Goal: Task Accomplishment & Management: Manage account settings

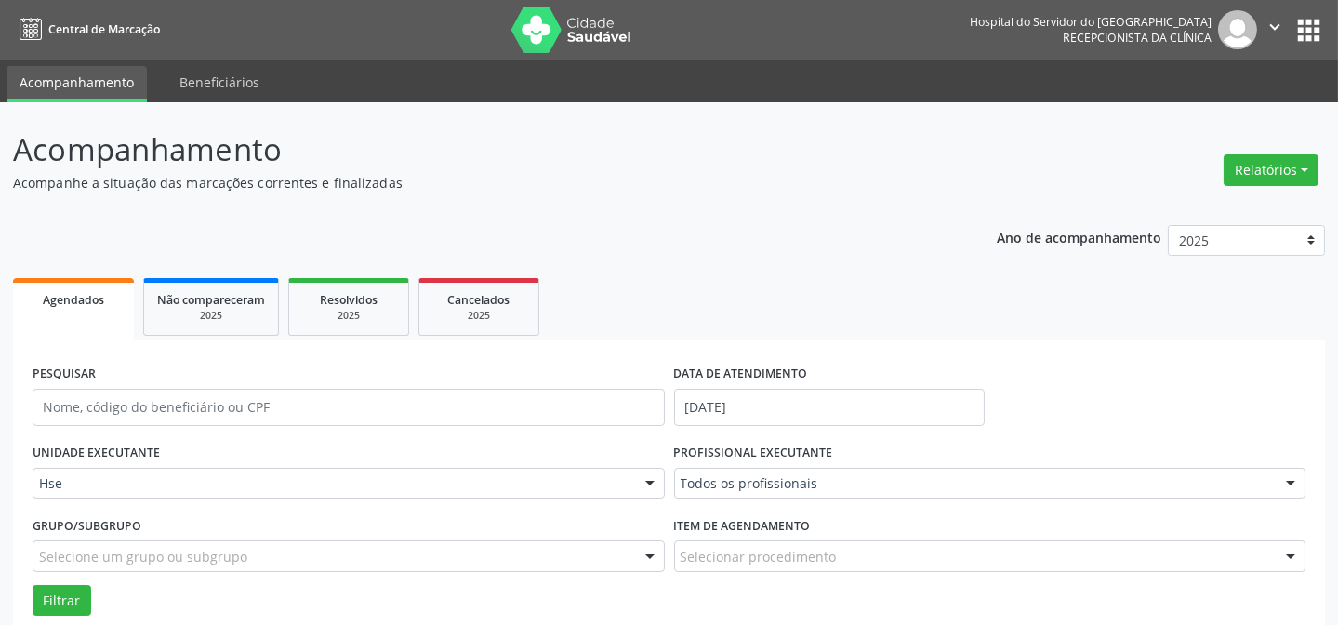
click at [694, 472] on div "Todos os profissionais" at bounding box center [990, 484] width 632 height 32
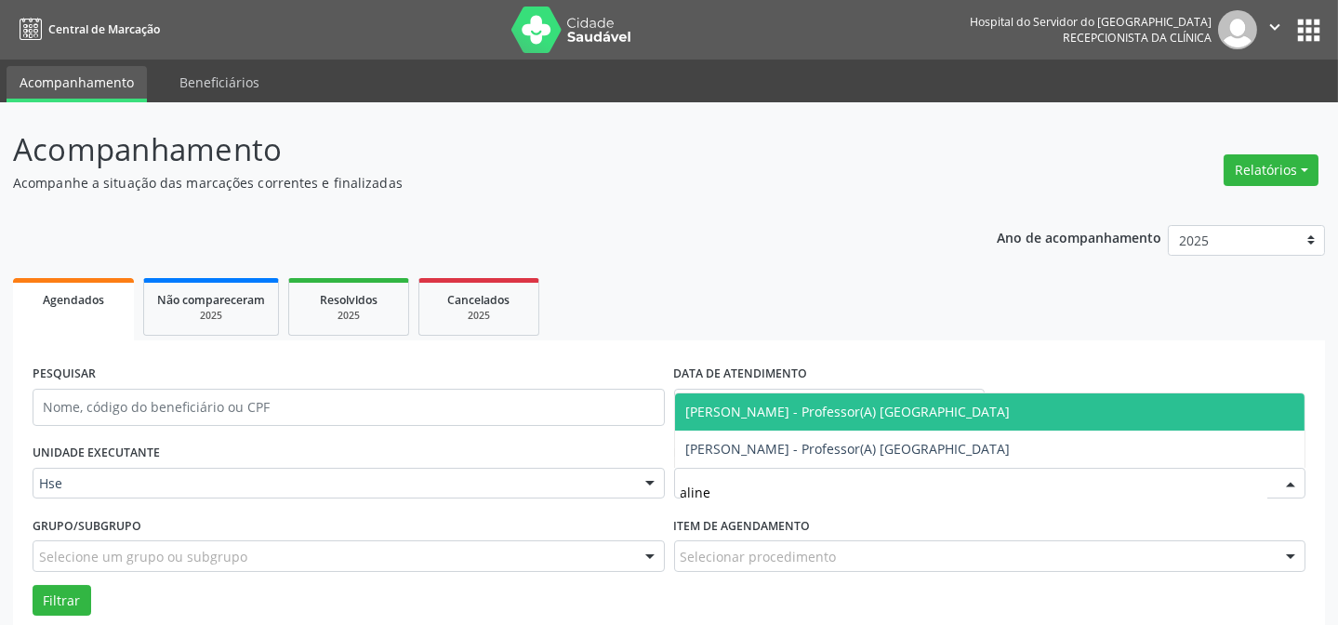
click at [735, 408] on span "[PERSON_NAME] - Professor(A) [GEOGRAPHIC_DATA]" at bounding box center [848, 412] width 325 height 18
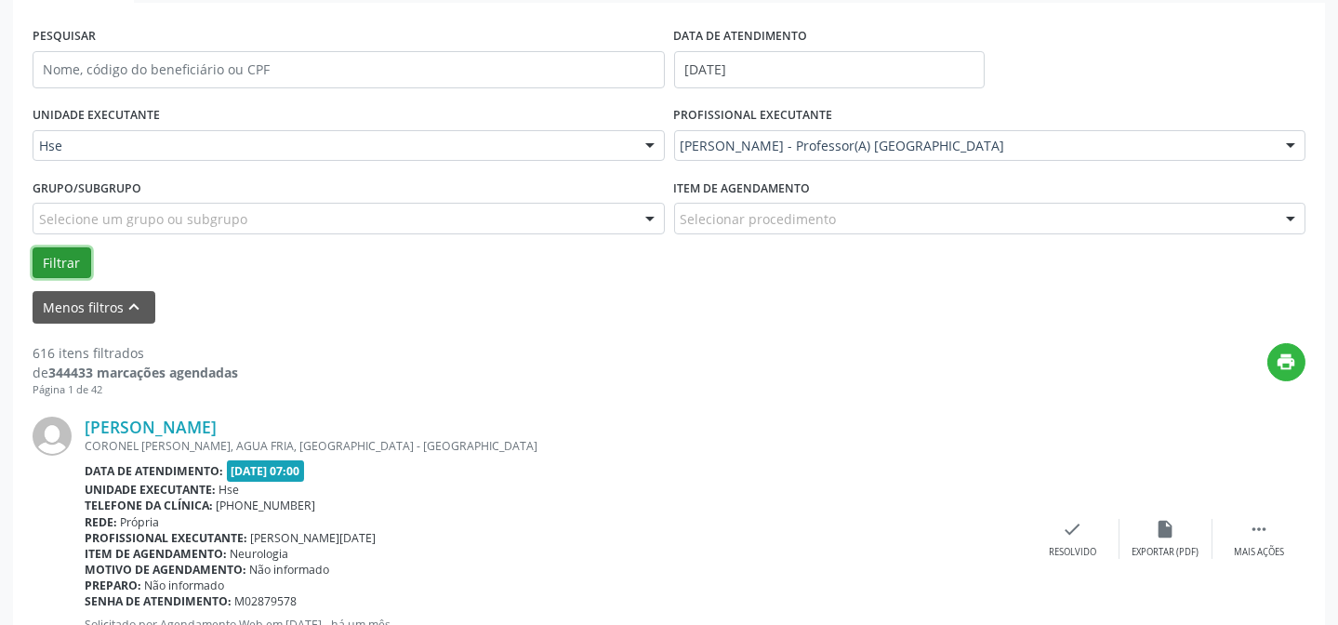
click at [75, 267] on button "Filtrar" at bounding box center [62, 263] width 59 height 32
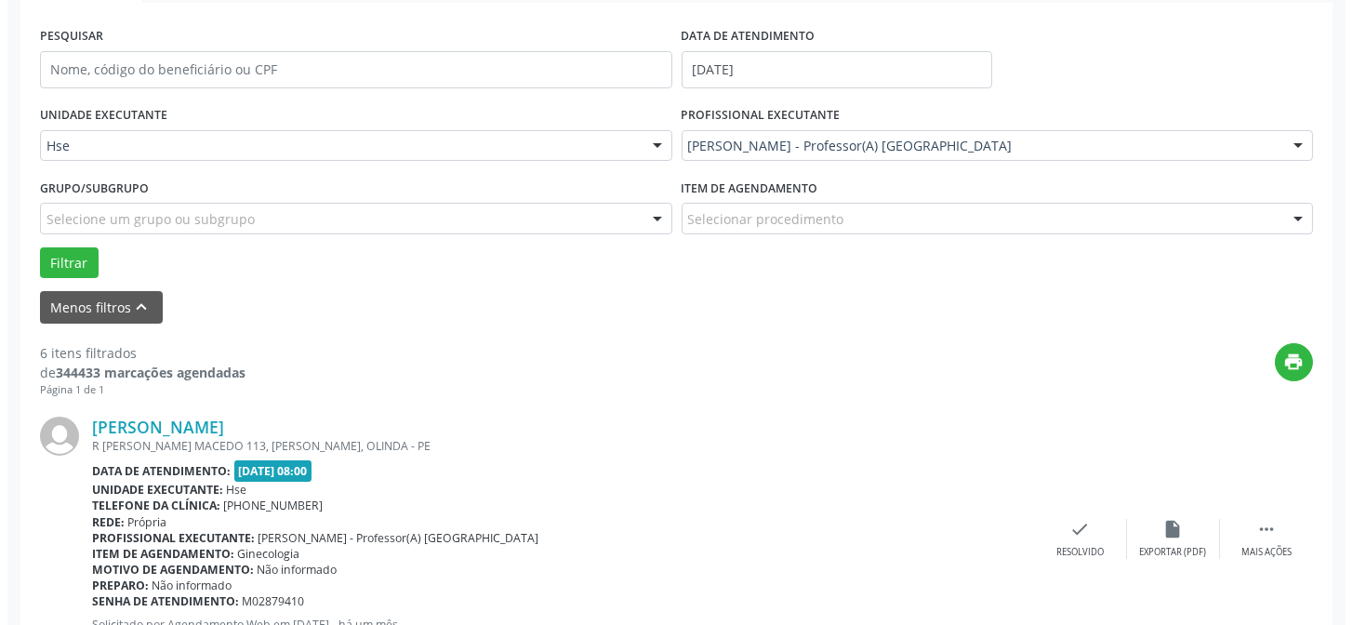
scroll to position [422, 0]
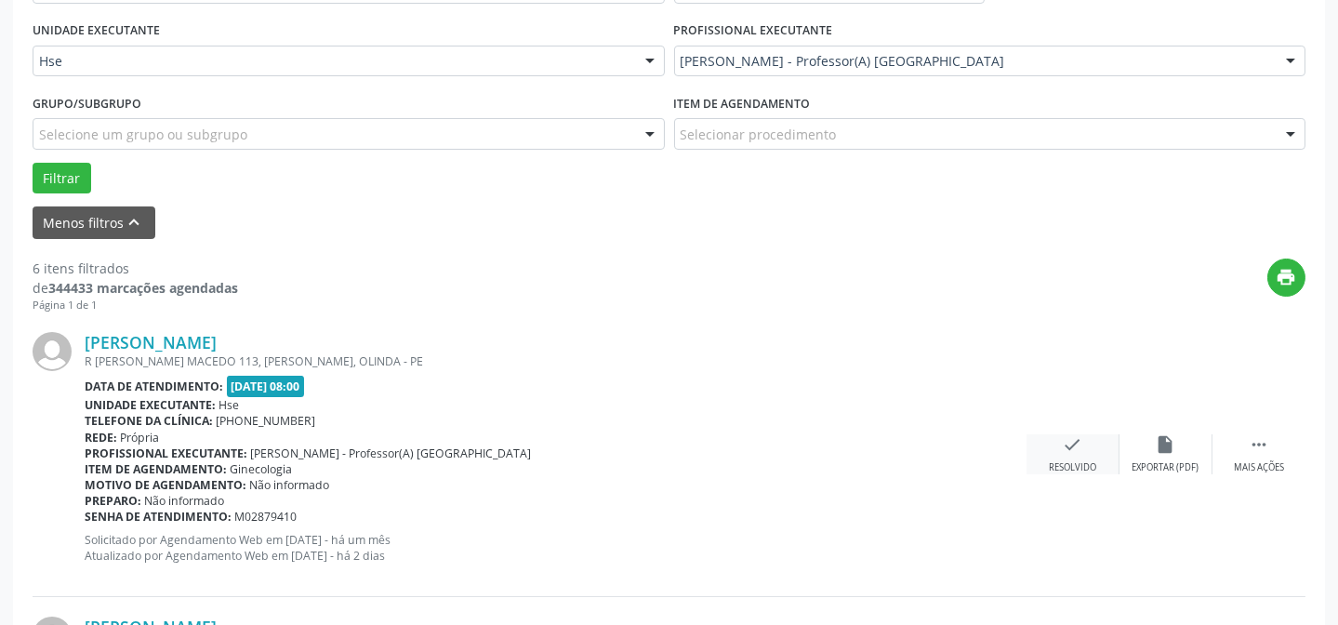
click at [1063, 453] on icon "check" at bounding box center [1073, 444] width 20 height 20
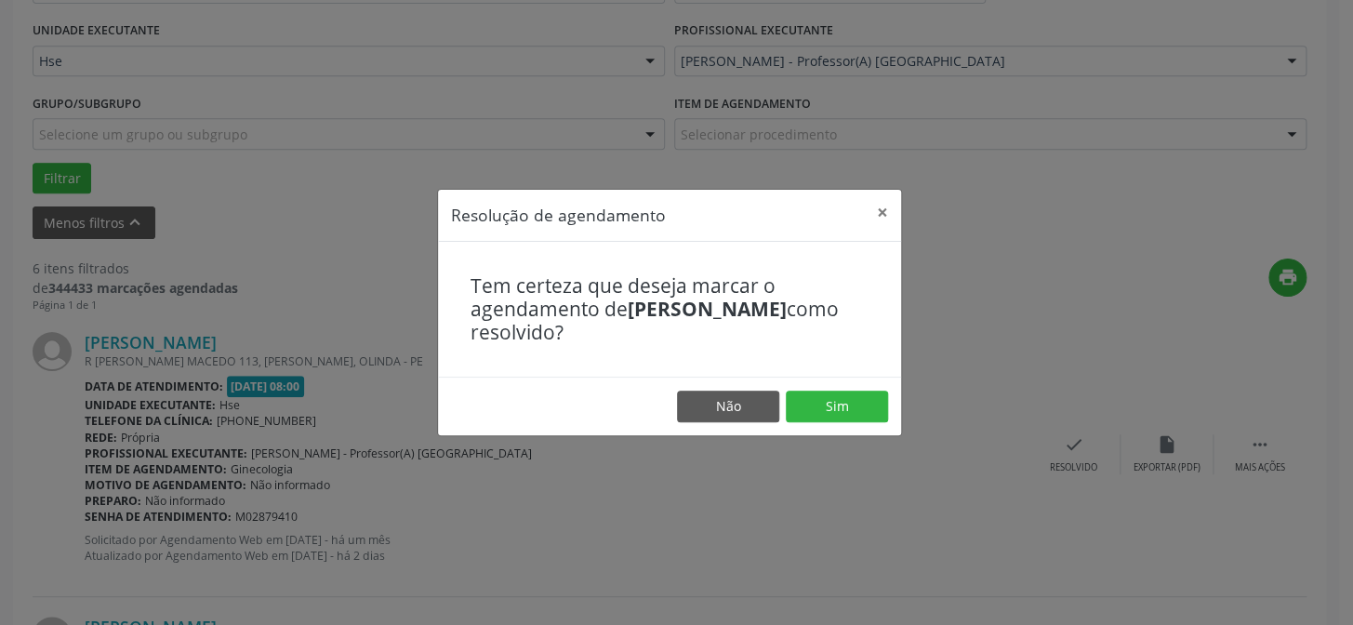
click at [889, 405] on footer "Não Sim" at bounding box center [669, 406] width 463 height 59
click at [877, 405] on button "Sim" at bounding box center [837, 407] width 102 height 32
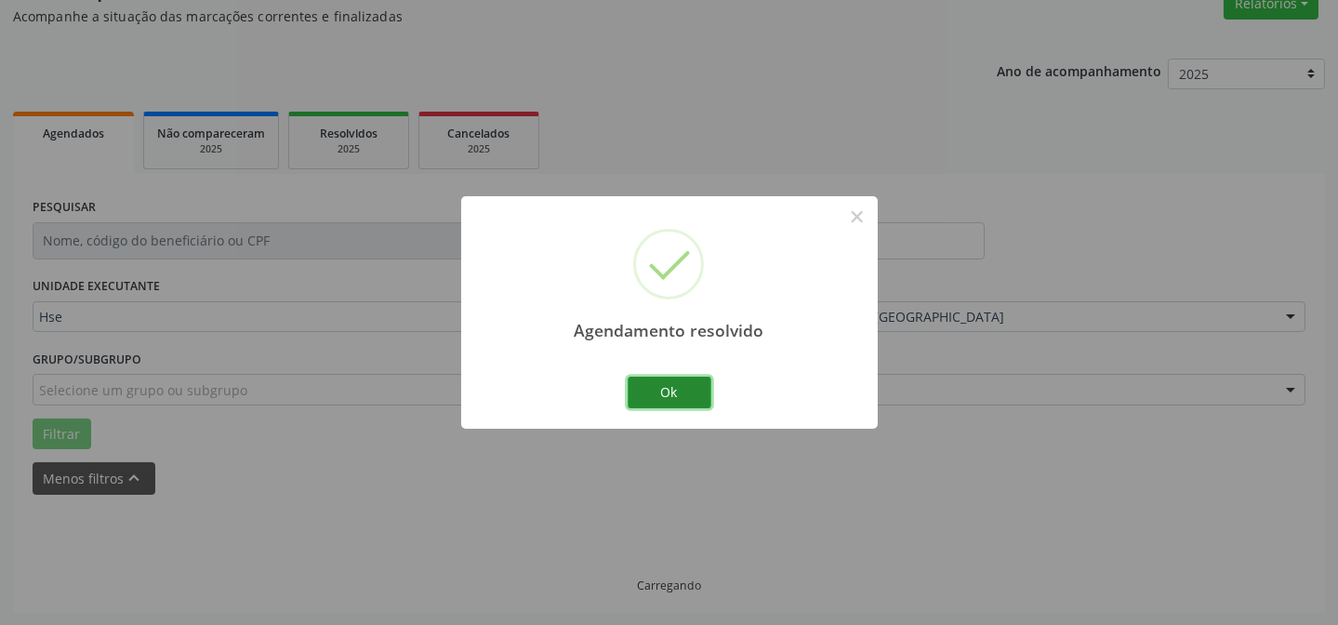
click at [660, 405] on button "Ok" at bounding box center [670, 393] width 84 height 32
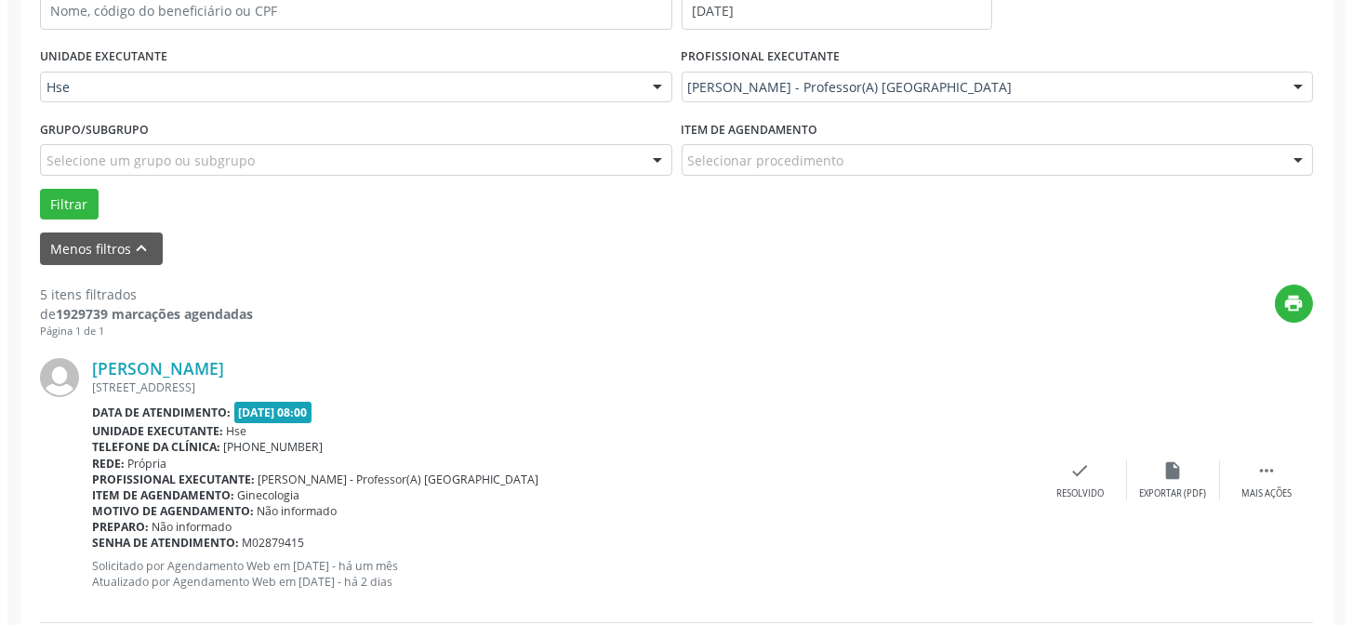
scroll to position [419, 0]
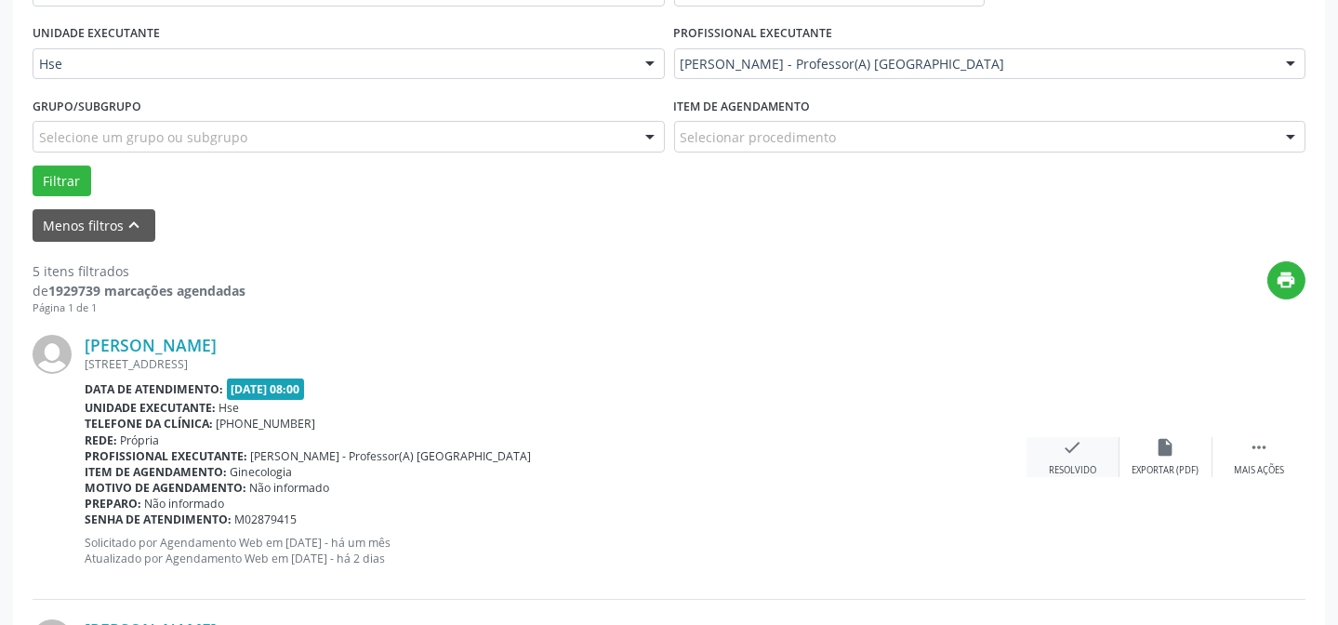
click at [1094, 451] on div "check Resolvido" at bounding box center [1073, 457] width 93 height 40
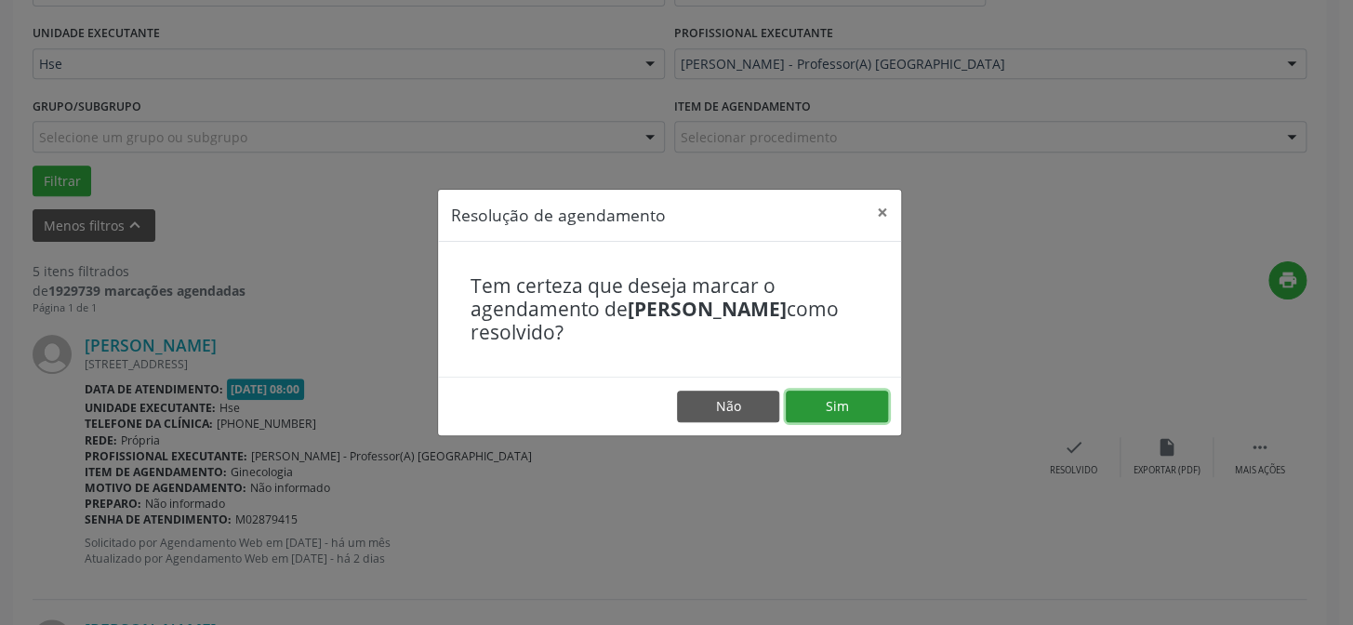
click at [876, 397] on button "Sim" at bounding box center [837, 407] width 102 height 32
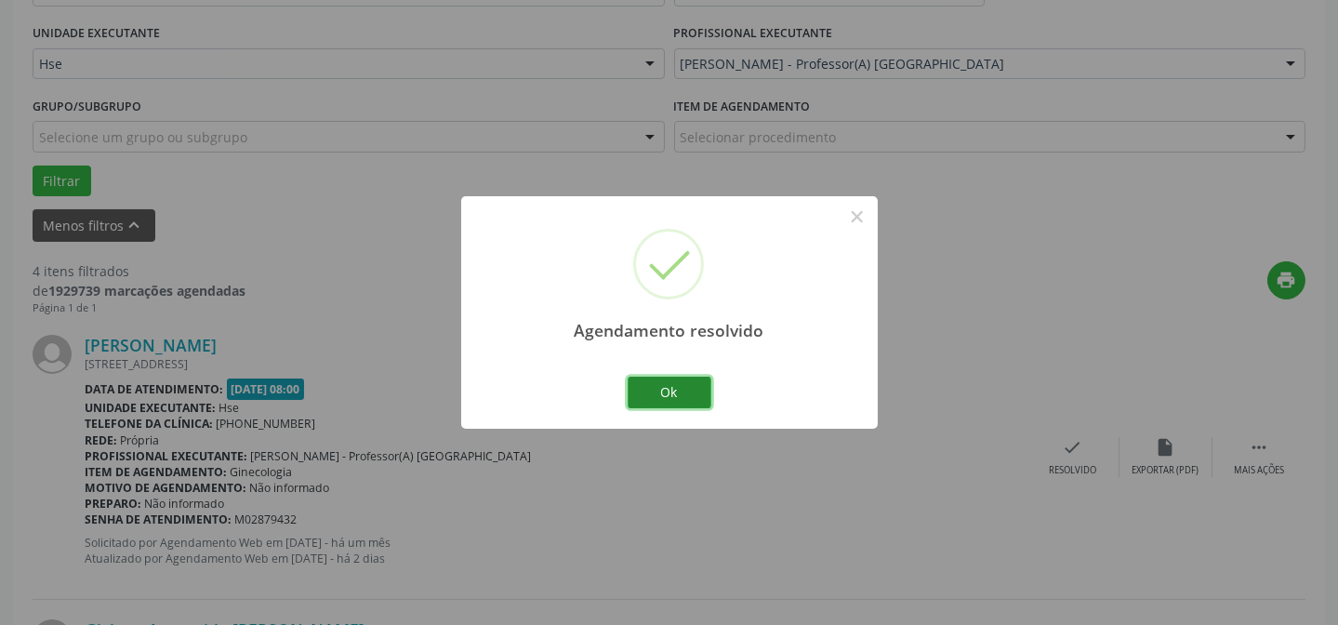
click at [667, 380] on button "Ok" at bounding box center [670, 393] width 84 height 32
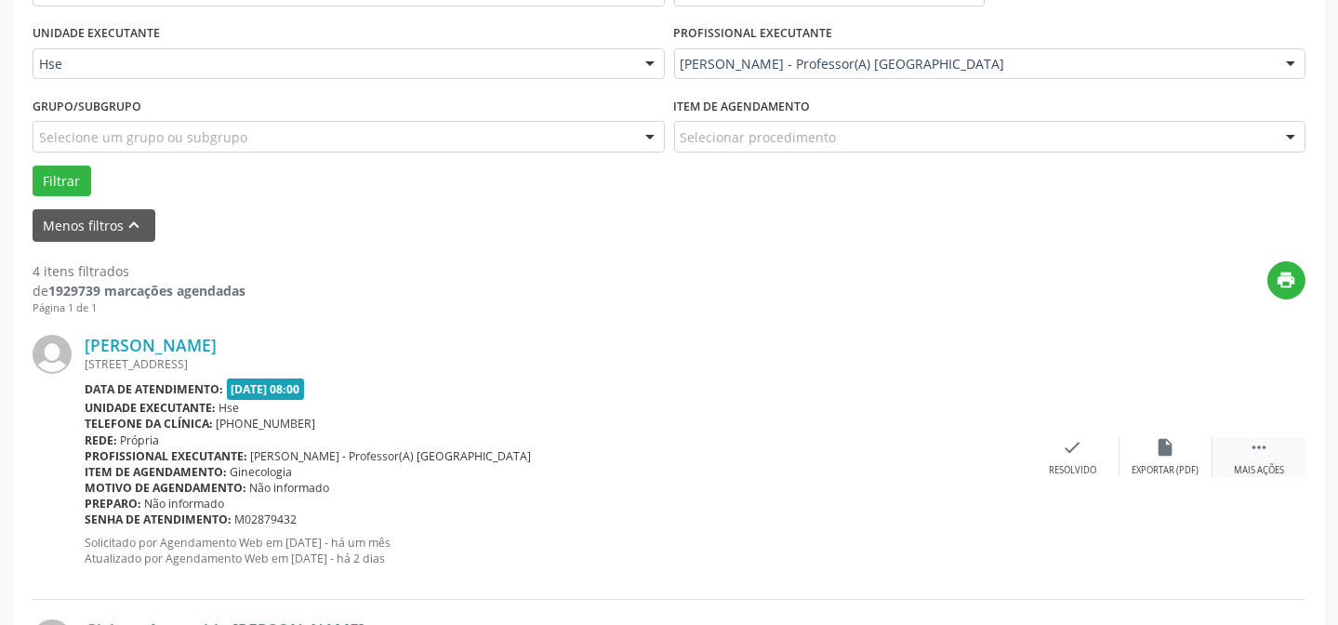
click at [1244, 466] on div "Mais ações" at bounding box center [1259, 470] width 50 height 13
click at [1181, 471] on div "Não compareceu" at bounding box center [1165, 470] width 79 height 13
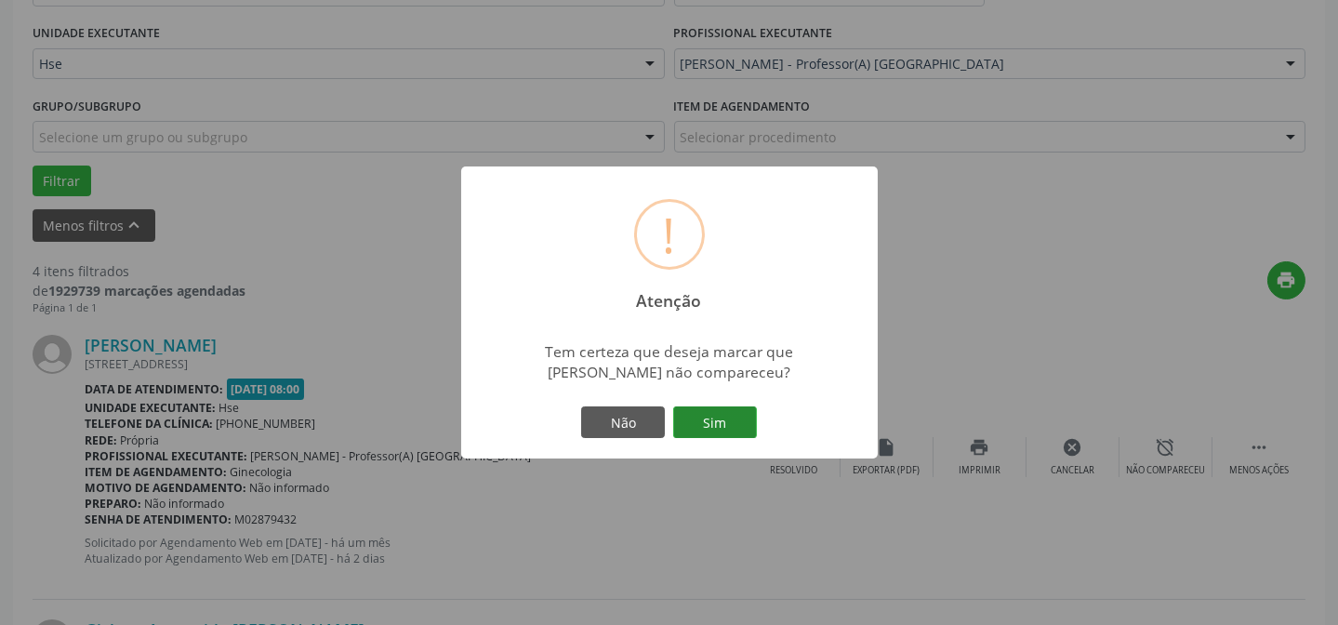
click at [735, 421] on button "Sim" at bounding box center [715, 422] width 84 height 32
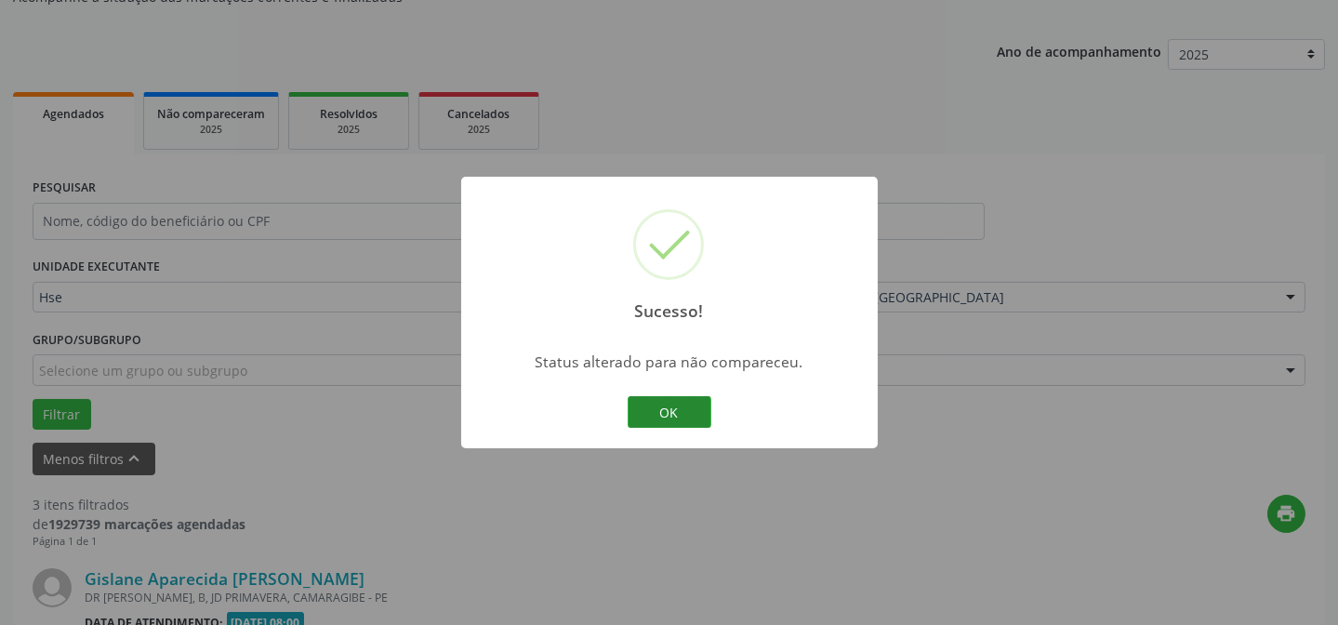
click at [704, 403] on button "OK" at bounding box center [670, 412] width 84 height 32
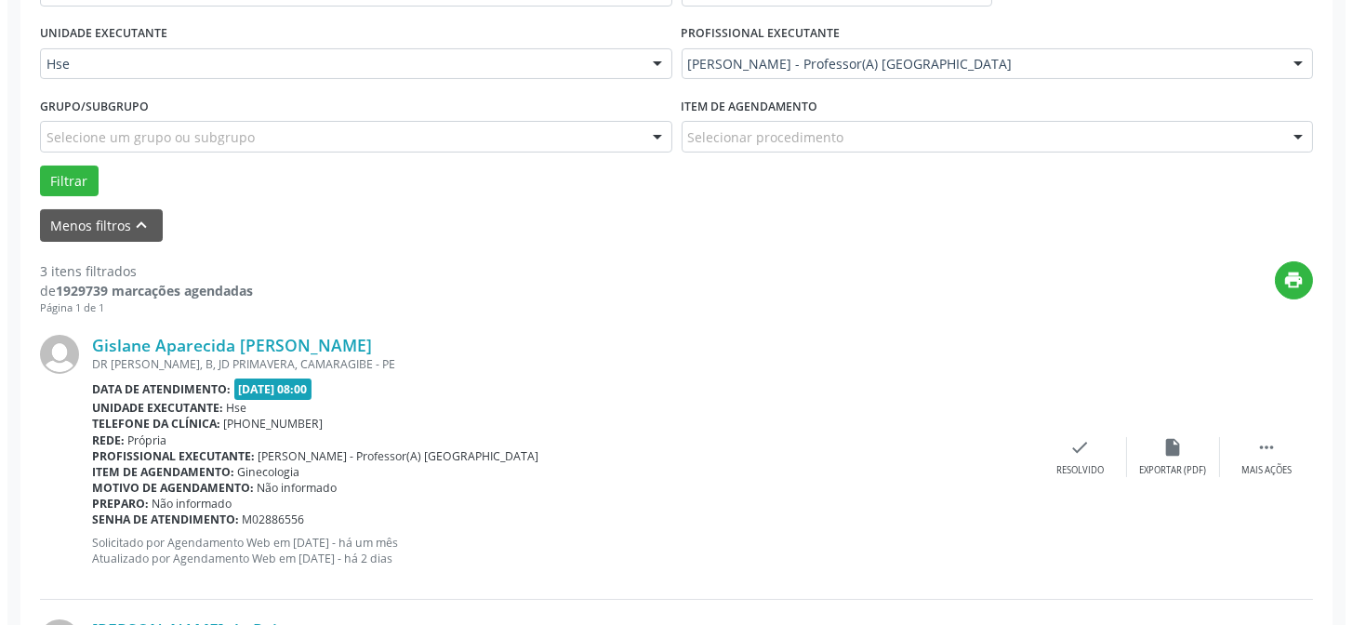
scroll to position [504, 0]
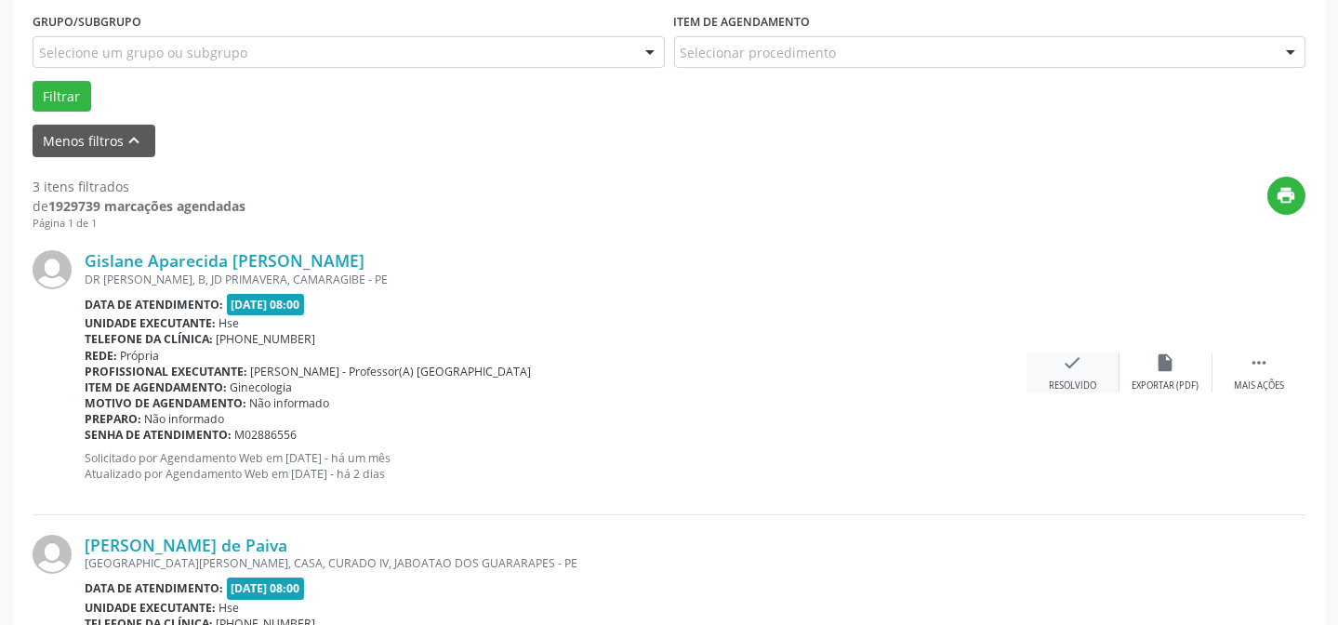
click at [1063, 385] on div "Resolvido" at bounding box center [1072, 385] width 47 height 13
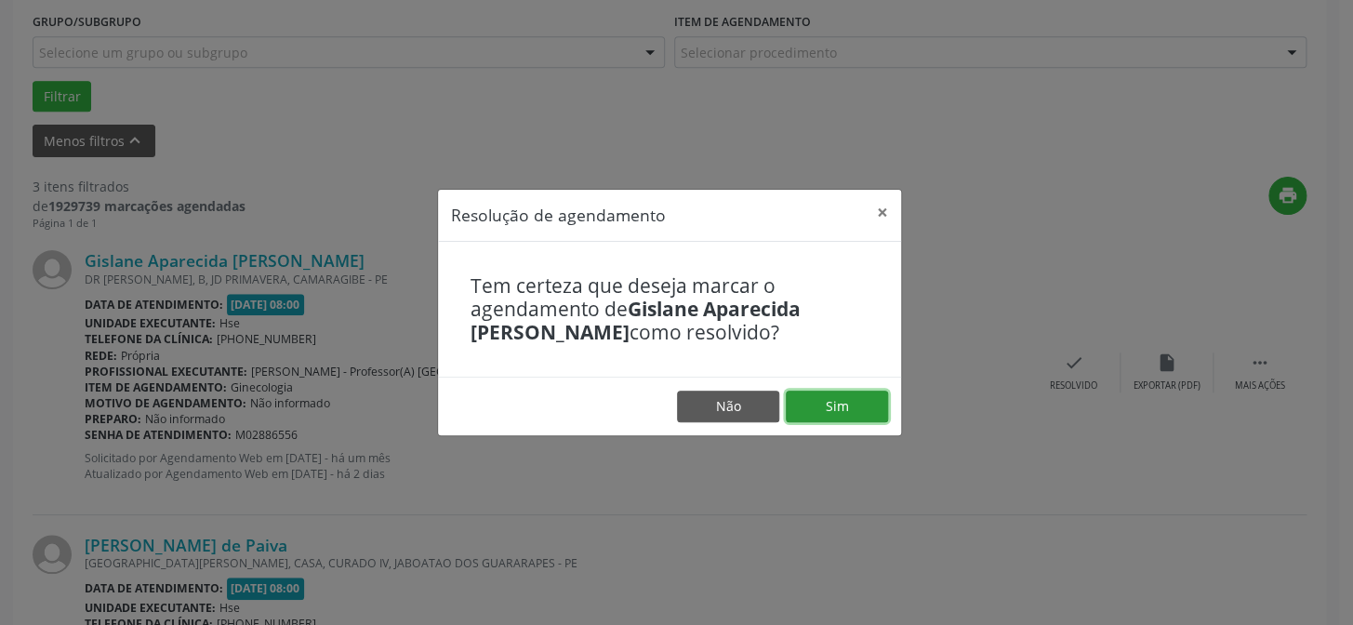
click at [816, 399] on button "Sim" at bounding box center [837, 407] width 102 height 32
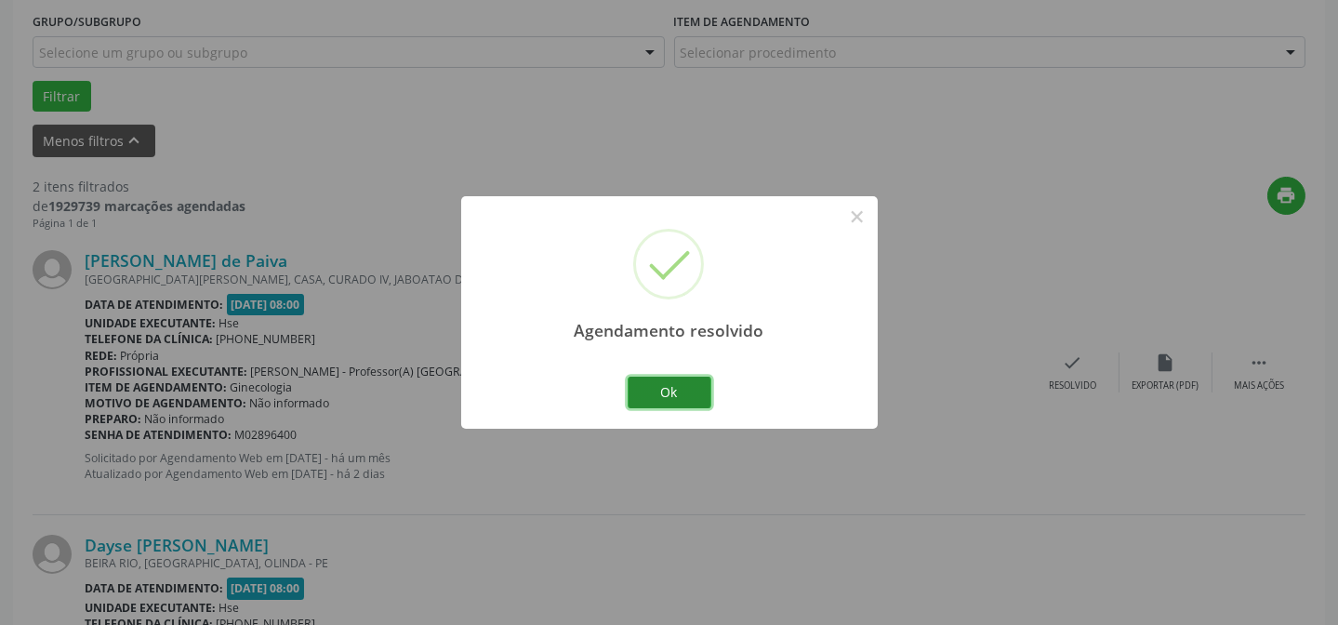
click at [644, 395] on button "Ok" at bounding box center [670, 393] width 84 height 32
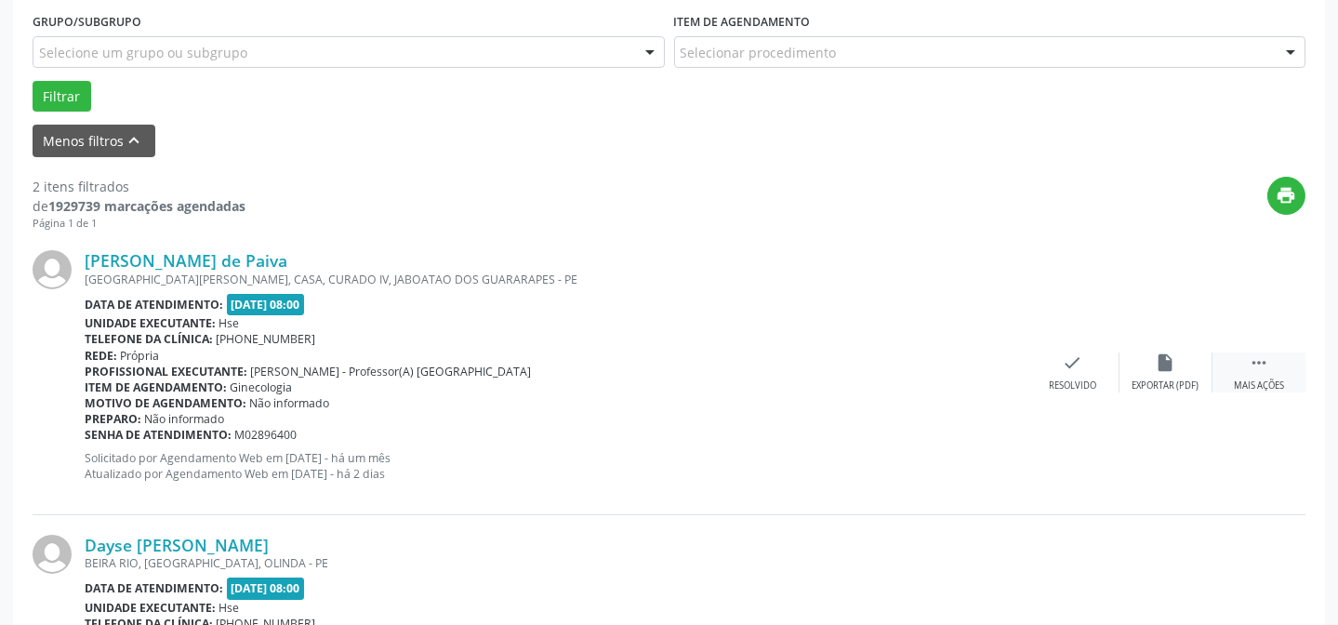
click at [1255, 372] on div " Mais ações" at bounding box center [1259, 372] width 93 height 40
click at [1186, 379] on div "Não compareceu" at bounding box center [1165, 385] width 79 height 13
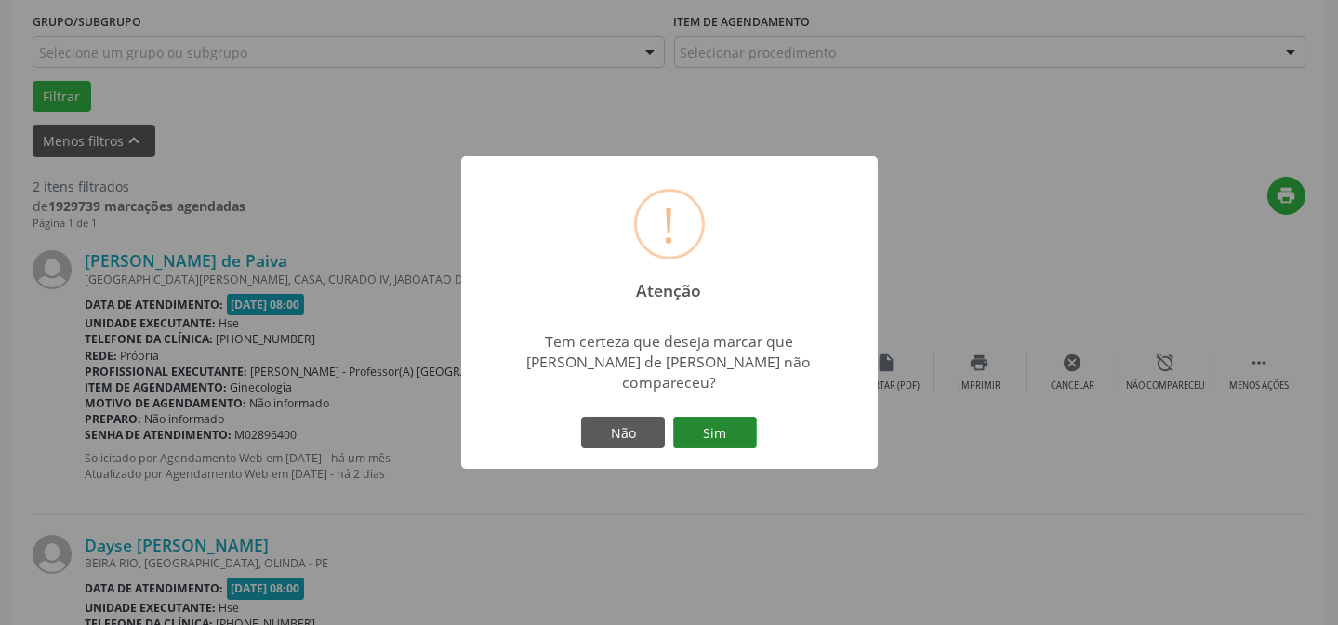
click at [716, 426] on button "Sim" at bounding box center [715, 433] width 84 height 32
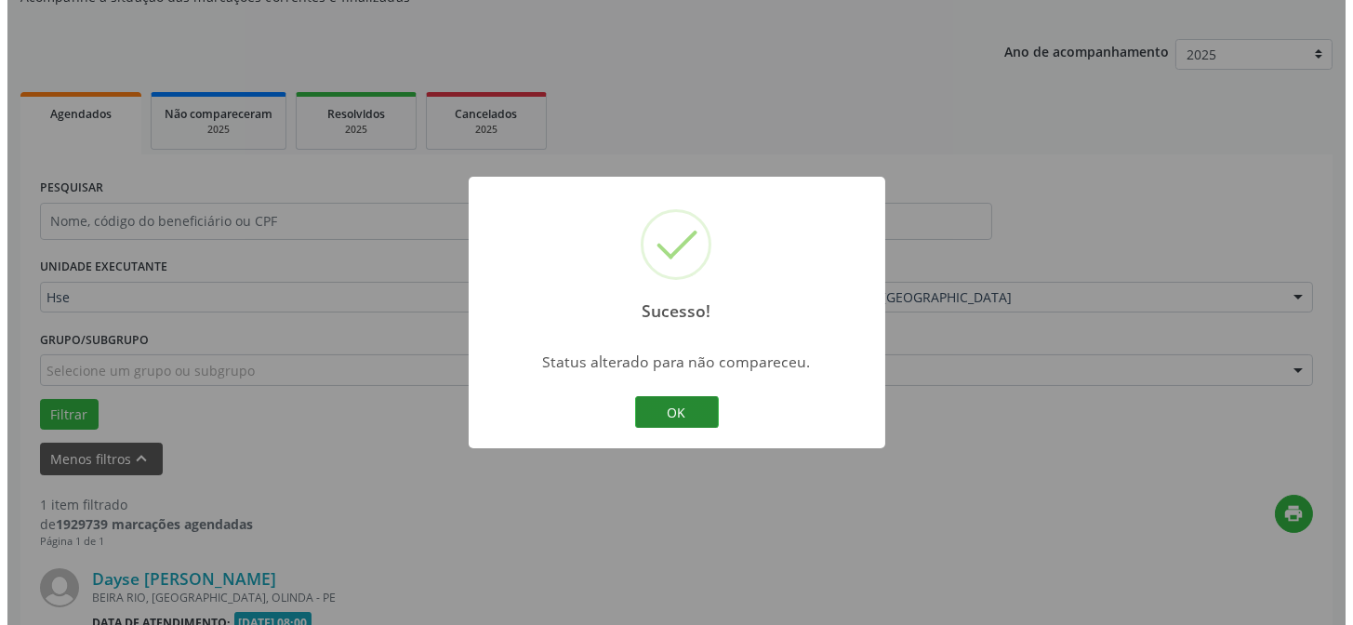
scroll to position [425, 0]
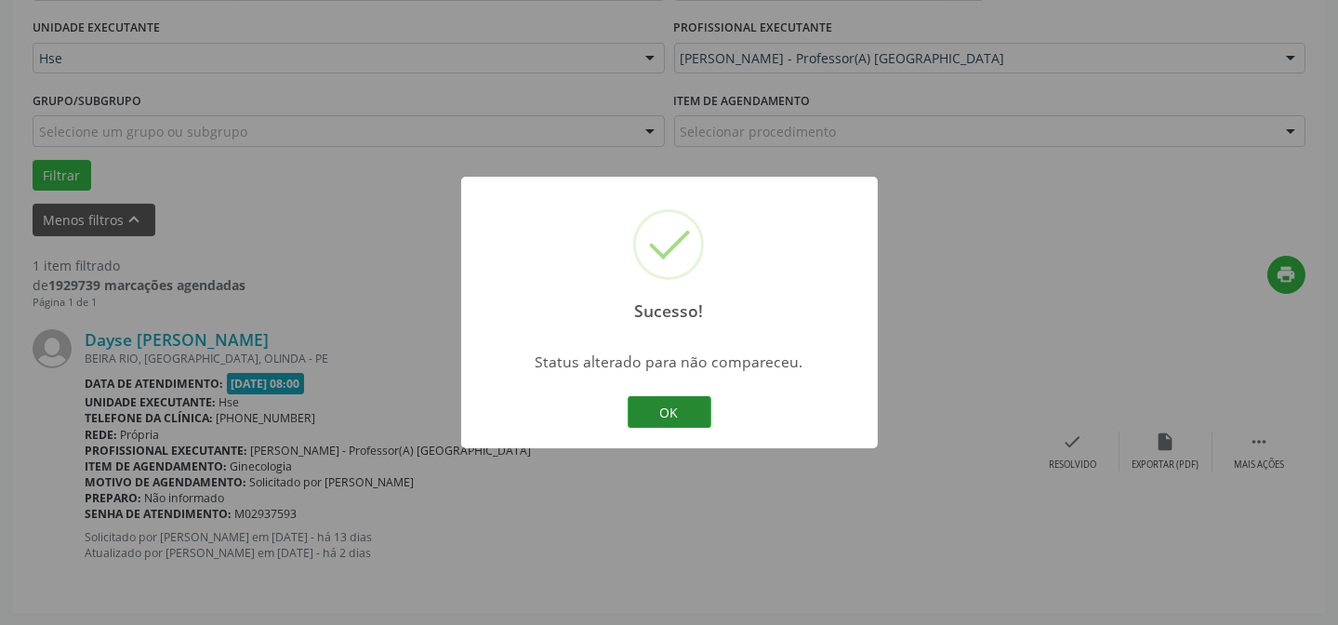
click at [690, 414] on button "OK" at bounding box center [670, 412] width 84 height 32
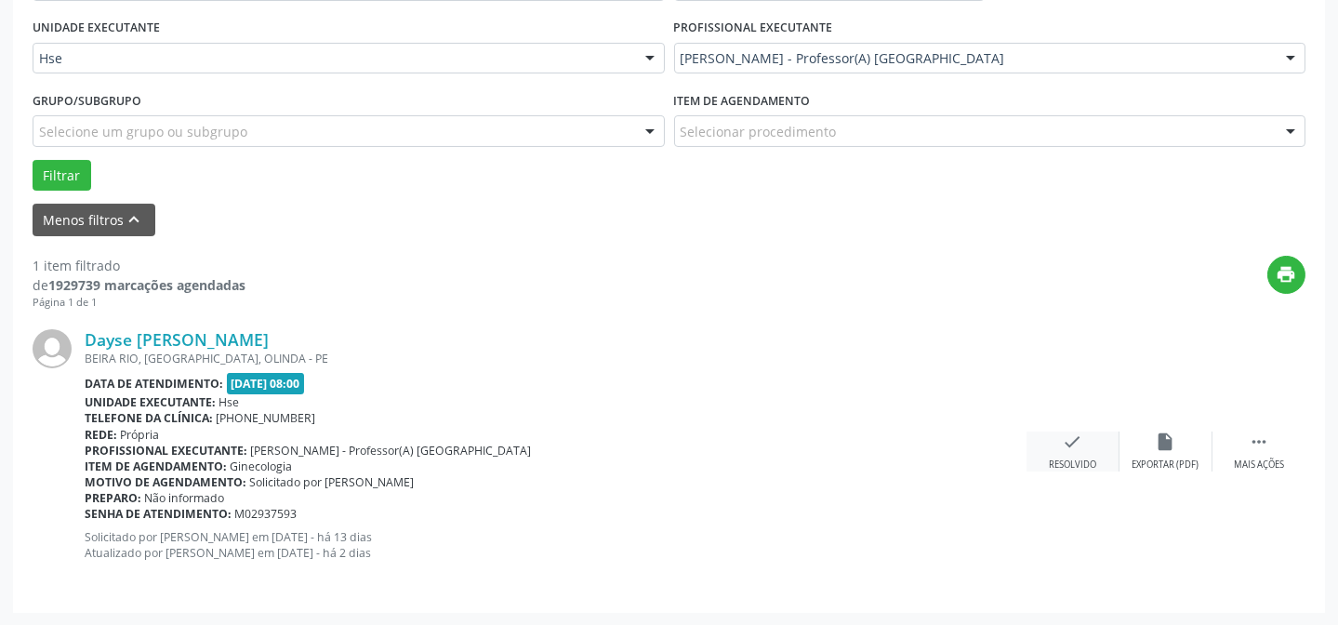
click at [1054, 453] on div "check Resolvido" at bounding box center [1073, 451] width 93 height 40
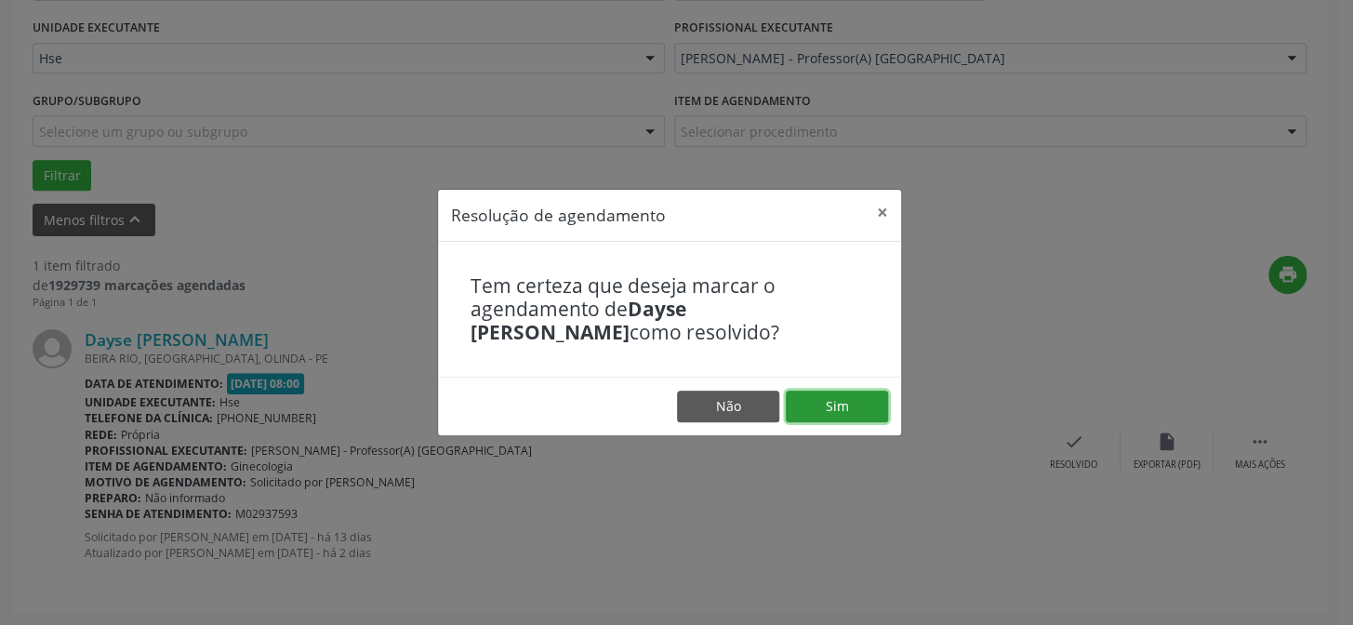
click at [844, 405] on button "Sim" at bounding box center [837, 407] width 102 height 32
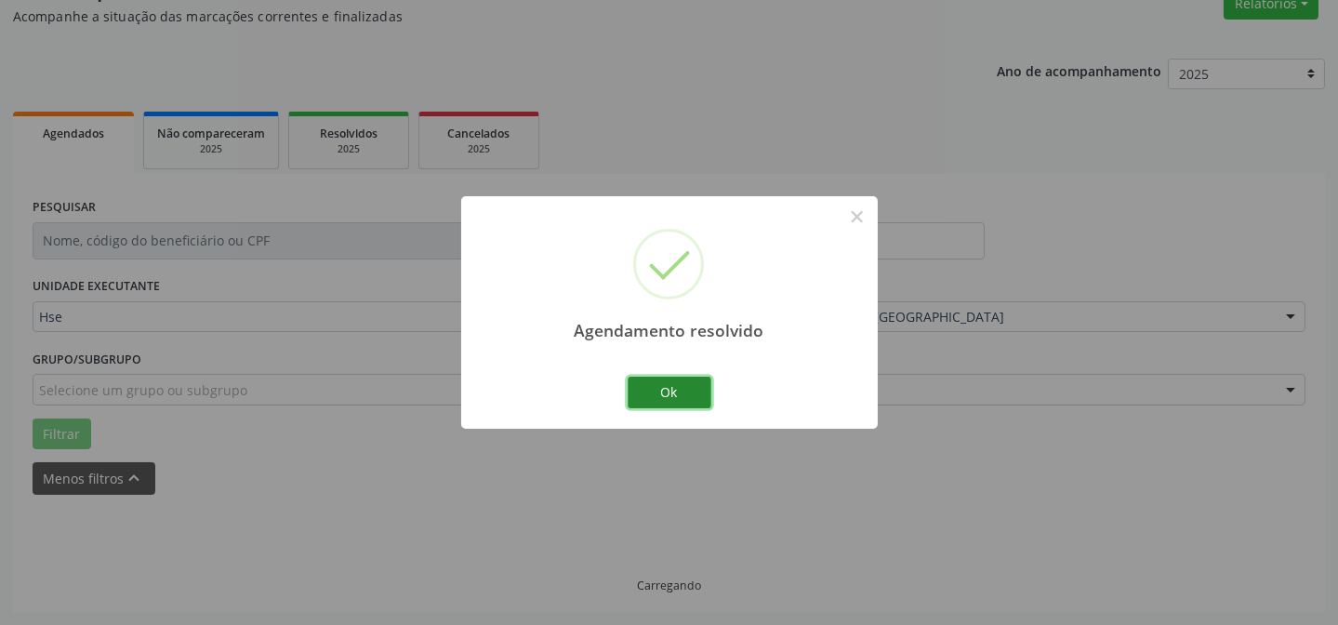
click at [688, 399] on button "Ok" at bounding box center [670, 393] width 84 height 32
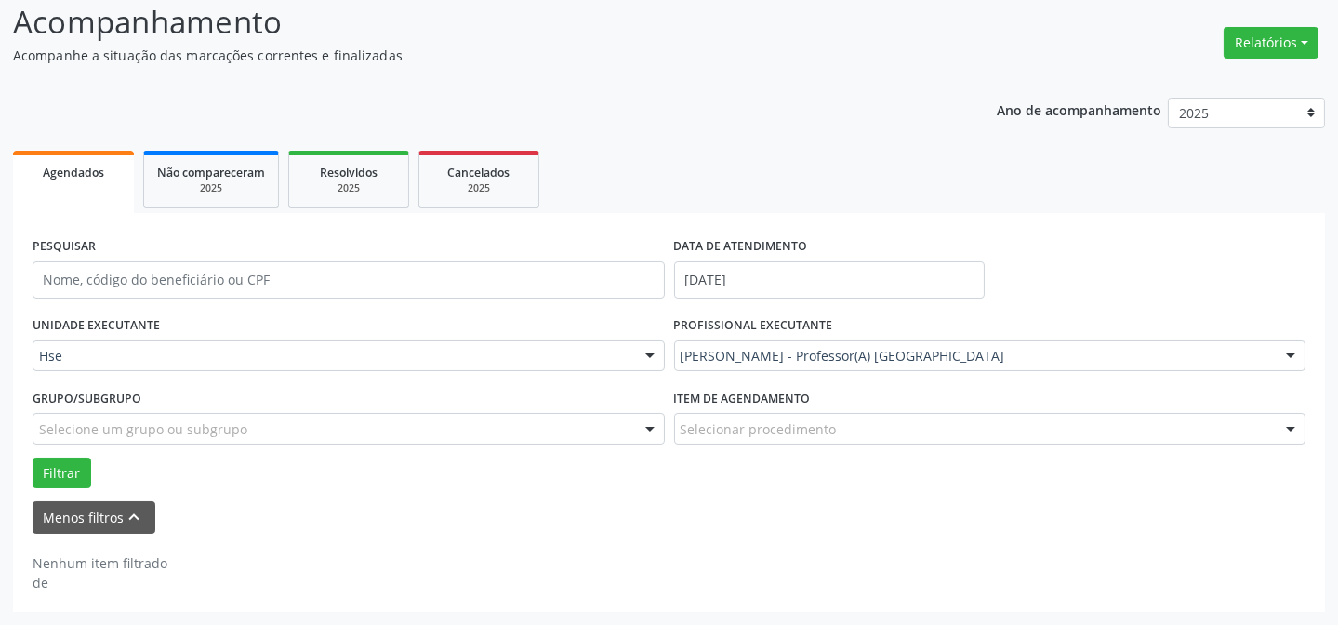
scroll to position [126, 0]
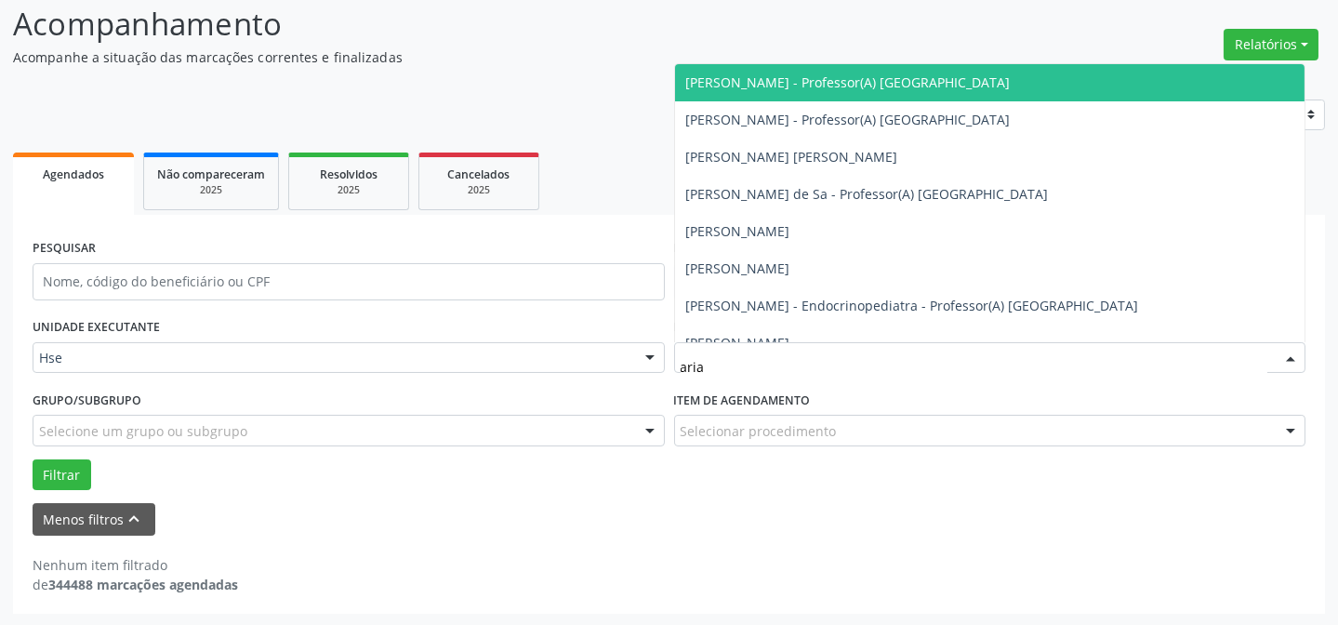
drag, startPoint x: 757, startPoint y: 89, endPoint x: 740, endPoint y: 91, distance: 16.8
click at [757, 88] on span "[PERSON_NAME] - Professor(A) [GEOGRAPHIC_DATA]" at bounding box center [848, 82] width 325 height 18
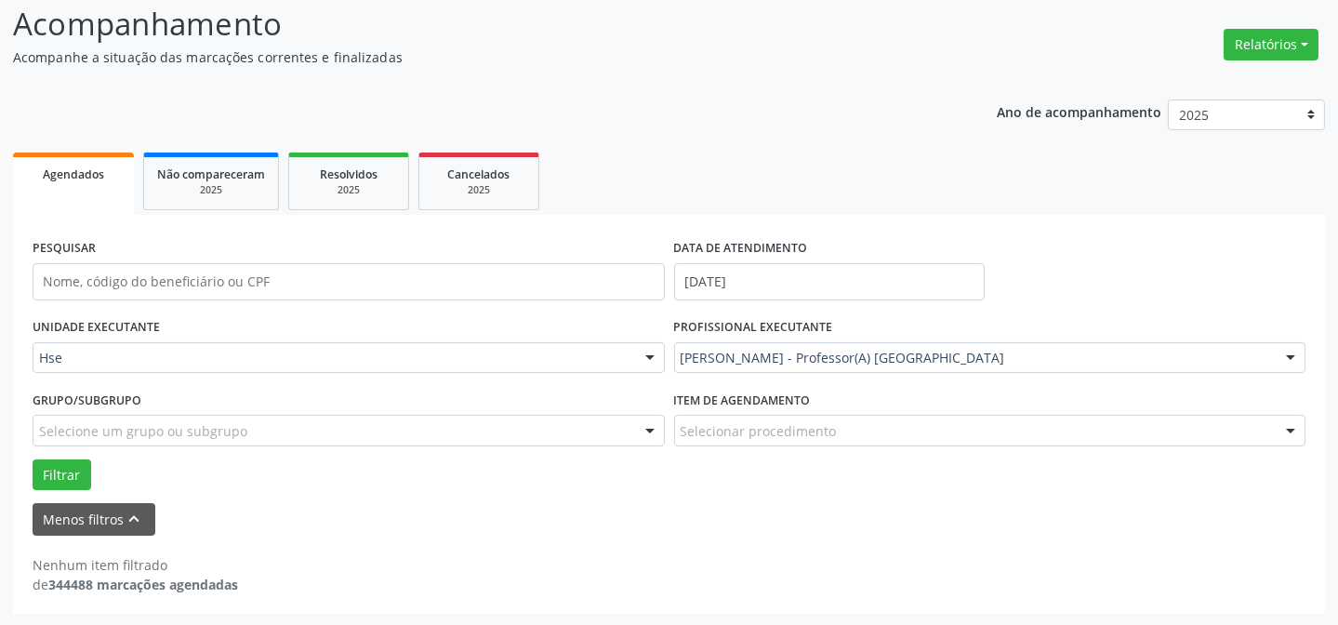
click at [95, 463] on div "Filtrar" at bounding box center [669, 475] width 1282 height 32
click at [74, 464] on button "Filtrar" at bounding box center [62, 475] width 59 height 32
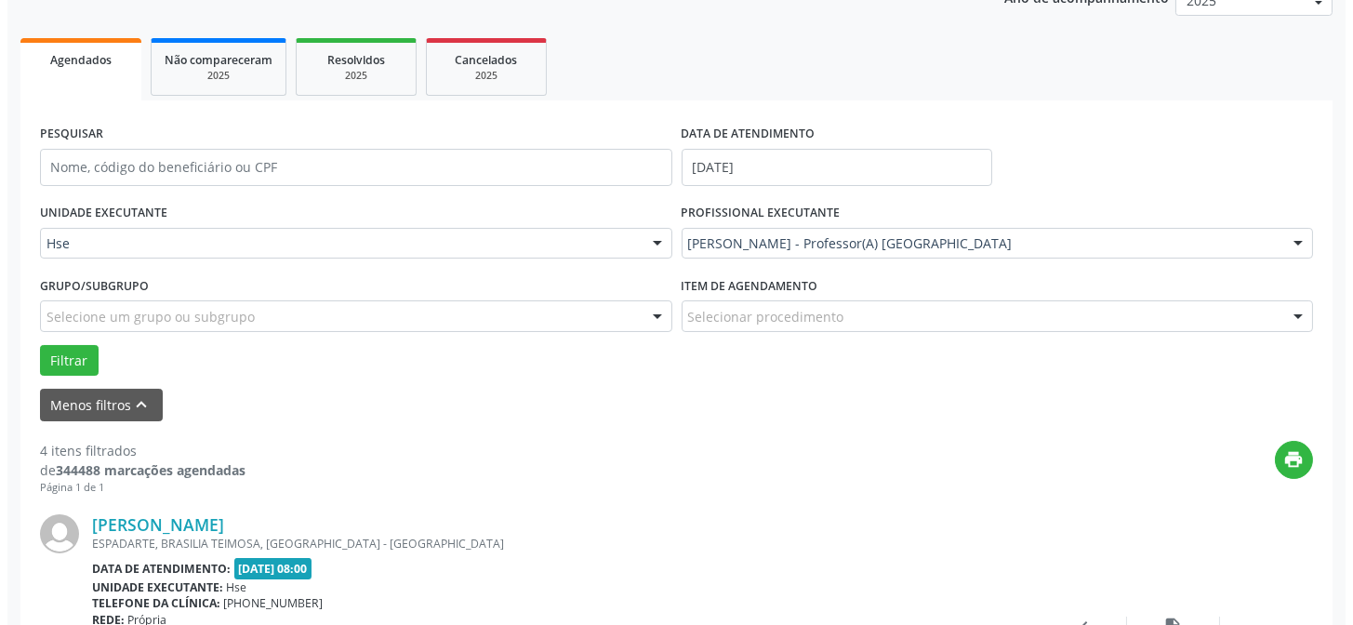
scroll to position [379, 0]
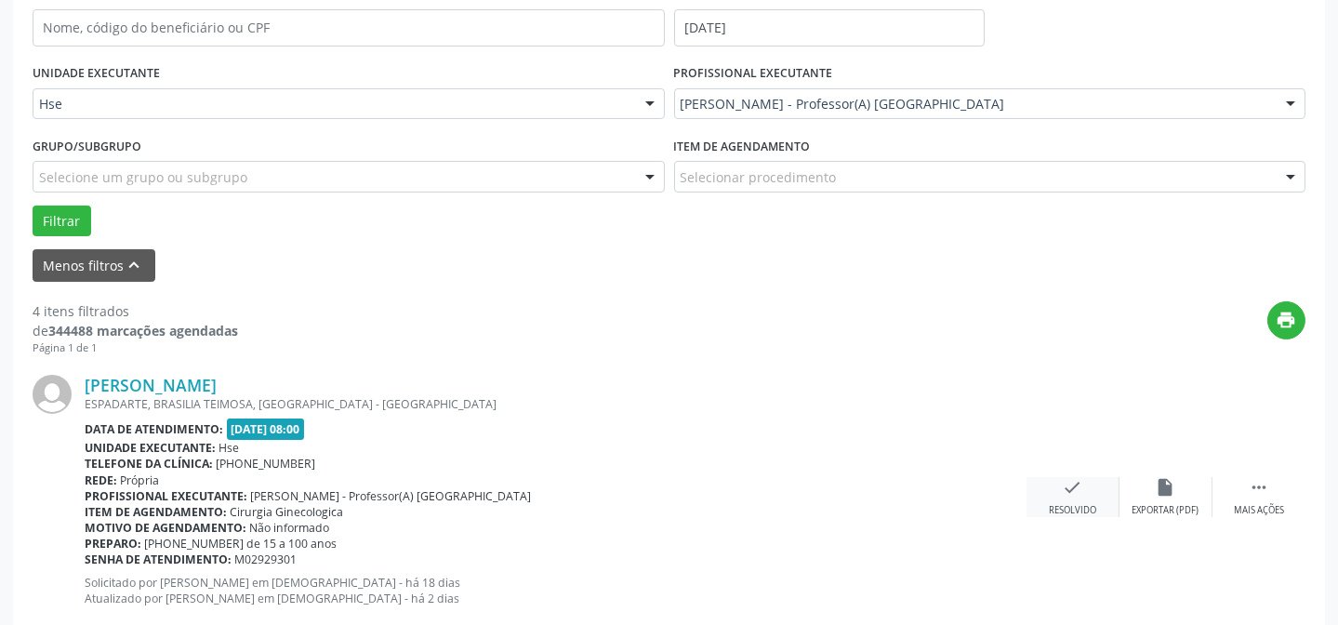
click at [1047, 493] on div "check Resolvido" at bounding box center [1073, 497] width 93 height 40
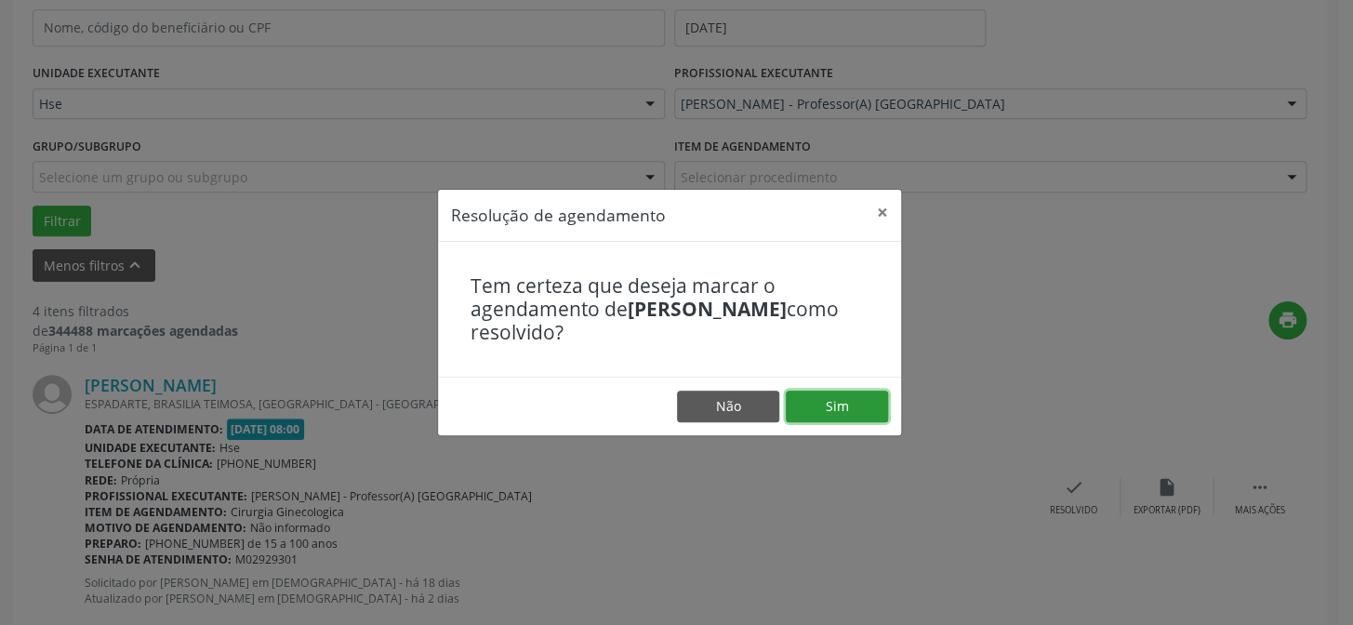
click at [862, 391] on button "Sim" at bounding box center [837, 407] width 102 height 32
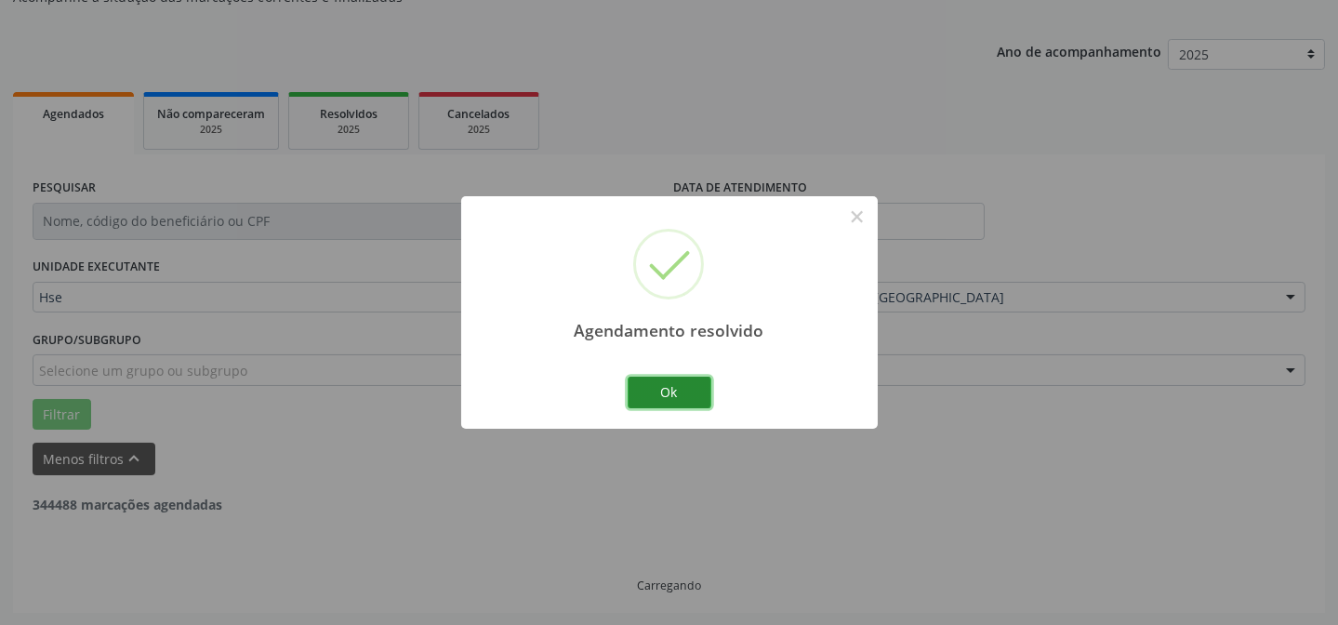
click at [692, 392] on button "Ok" at bounding box center [670, 393] width 84 height 32
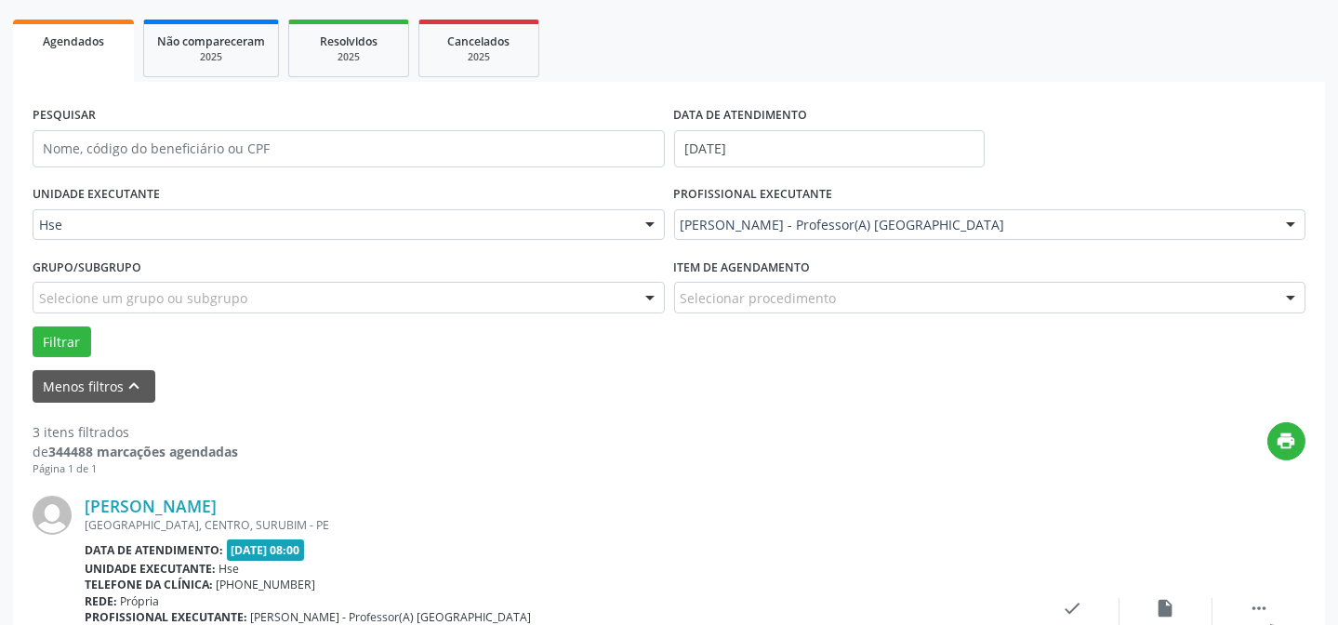
scroll to position [354, 0]
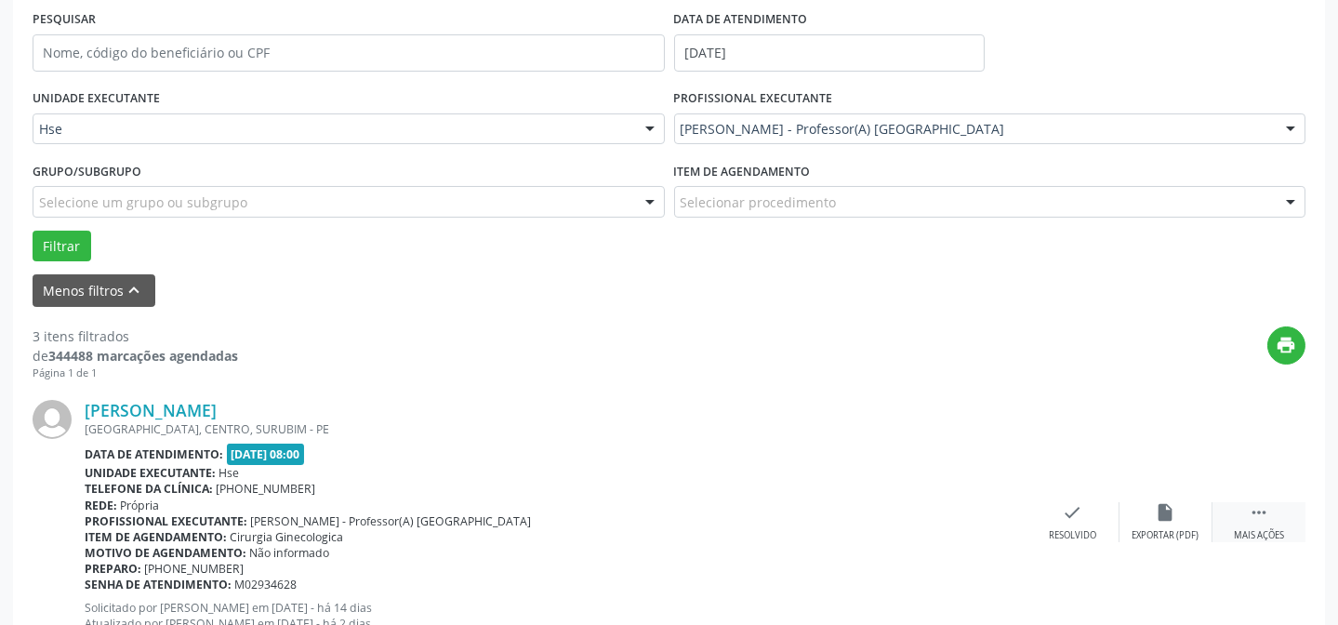
click at [1278, 516] on div " Mais ações" at bounding box center [1259, 522] width 93 height 40
click at [1141, 504] on div "alarm_off Não compareceu" at bounding box center [1166, 522] width 93 height 40
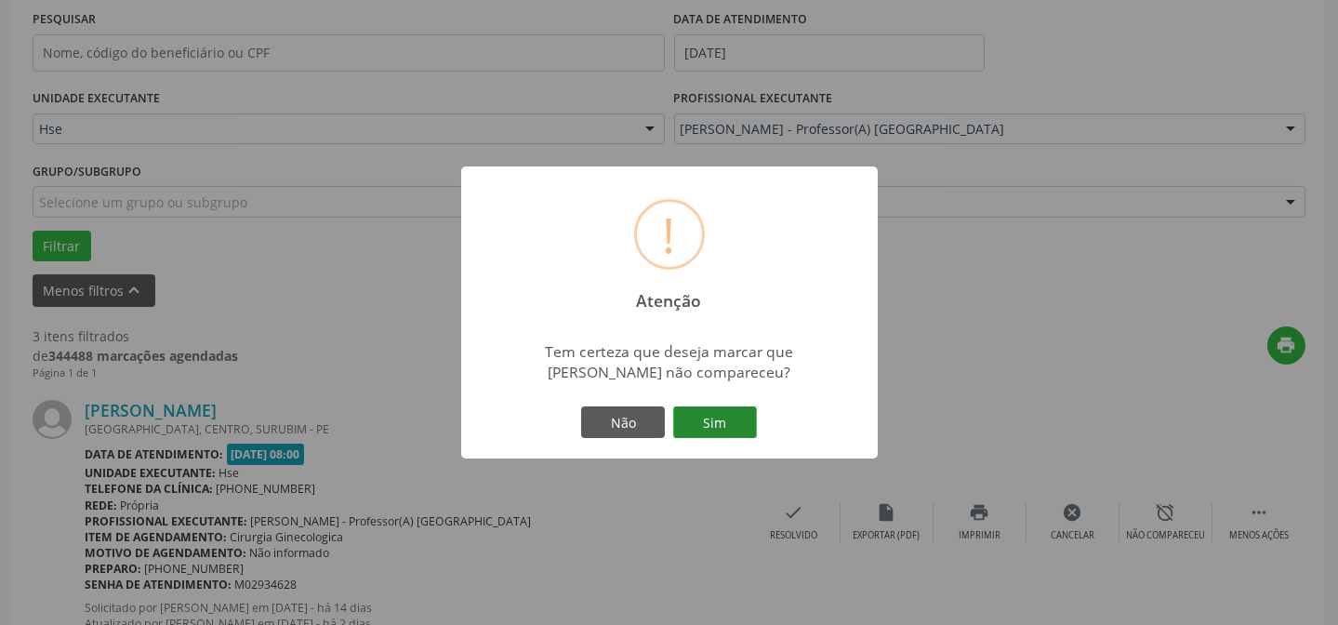
click at [708, 429] on button "Sim" at bounding box center [715, 422] width 84 height 32
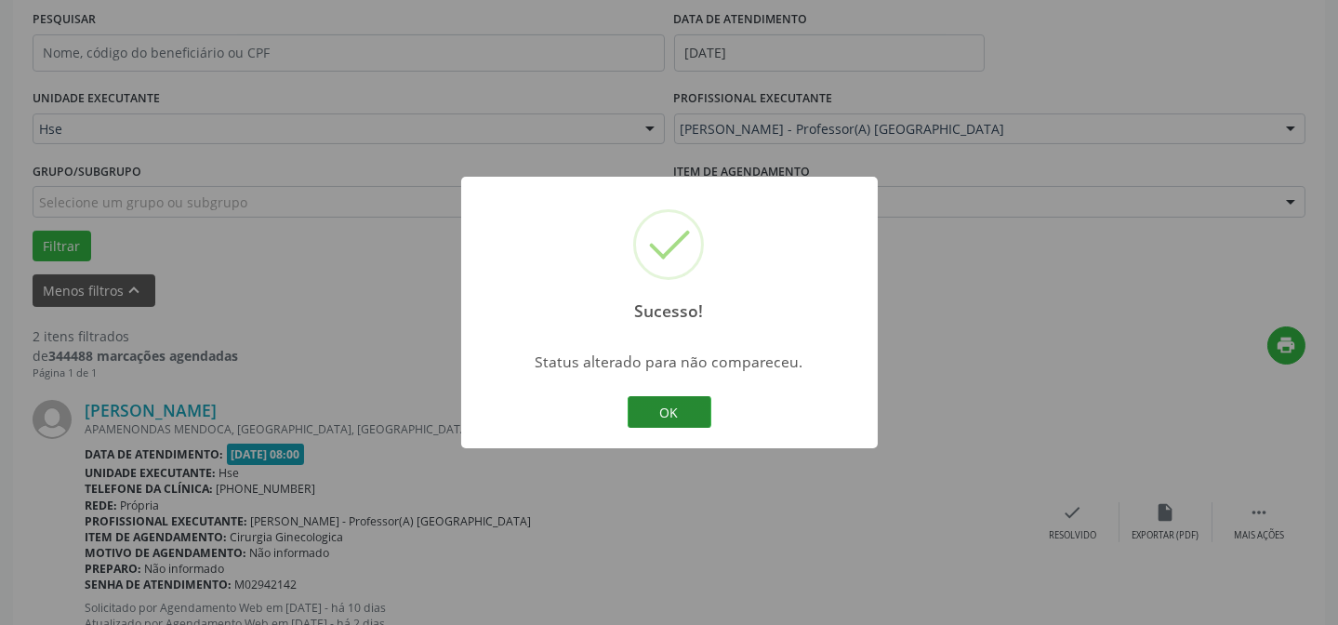
click at [688, 413] on button "OK" at bounding box center [670, 412] width 84 height 32
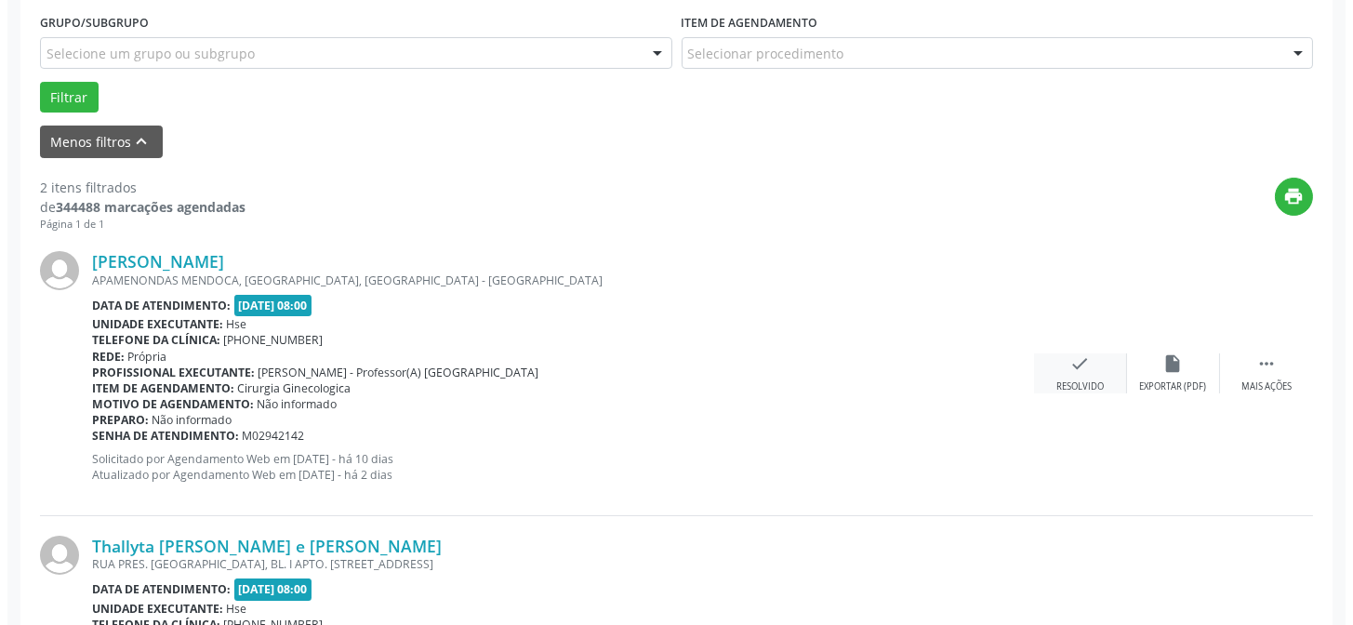
scroll to position [524, 0]
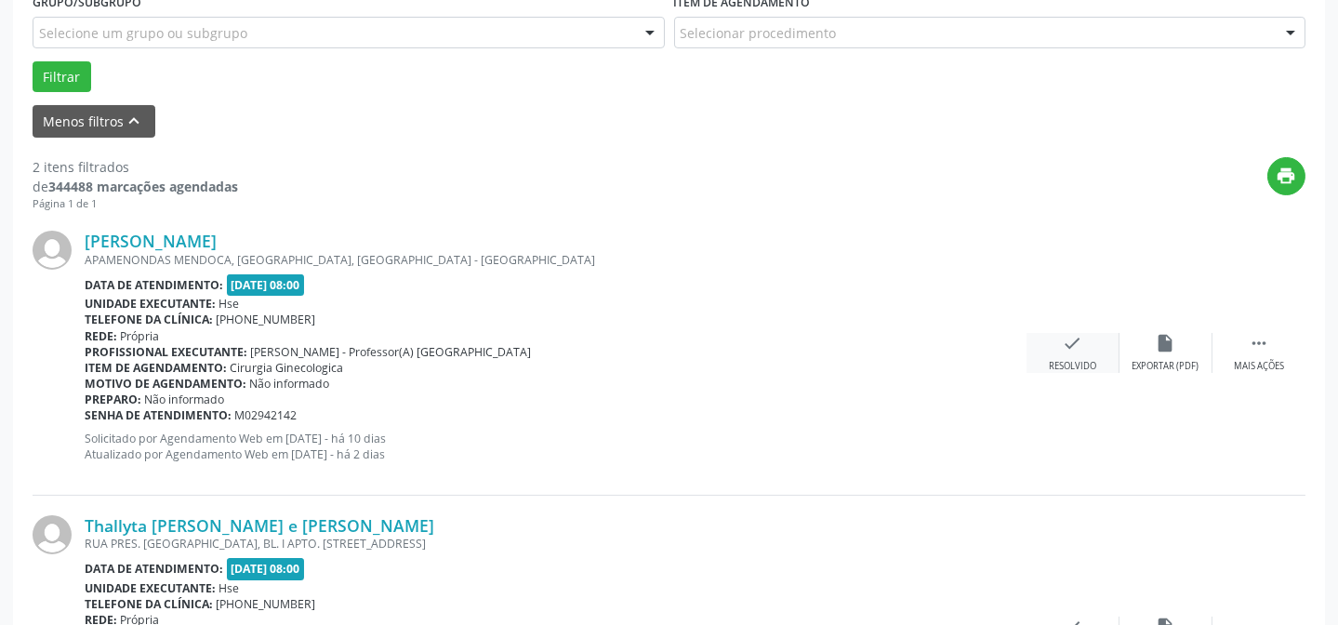
click at [1079, 349] on icon "check" at bounding box center [1073, 343] width 20 height 20
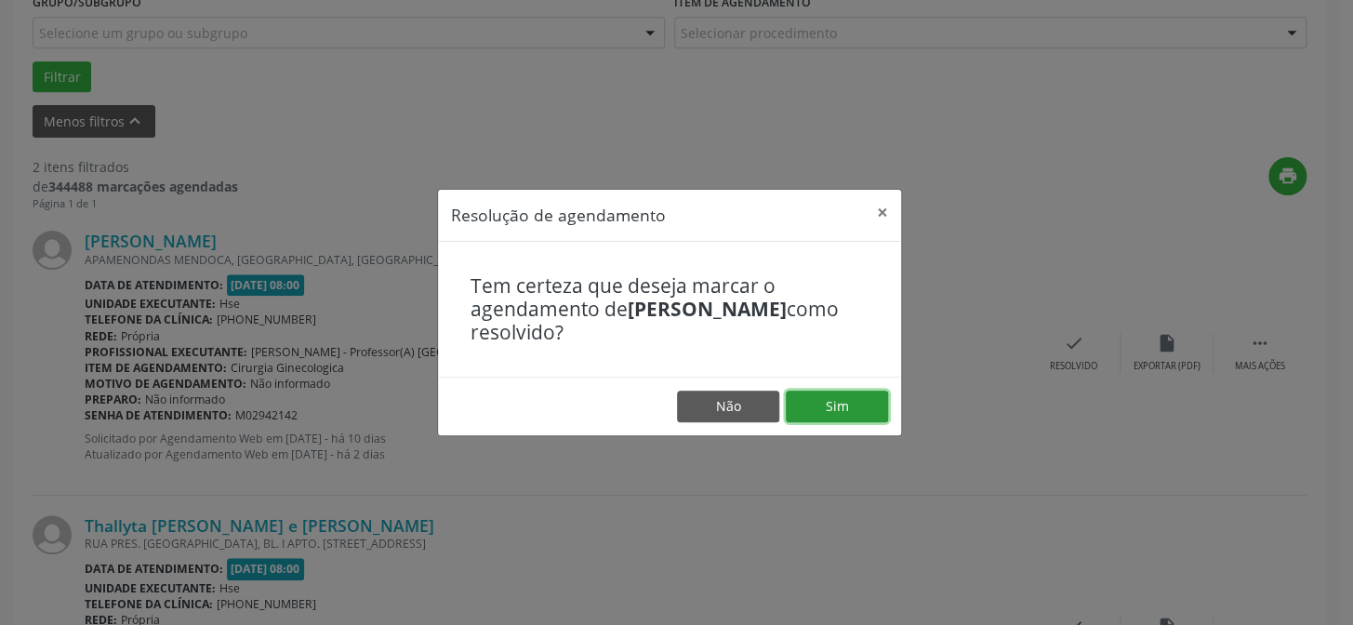
click at [849, 407] on button "Sim" at bounding box center [837, 407] width 102 height 32
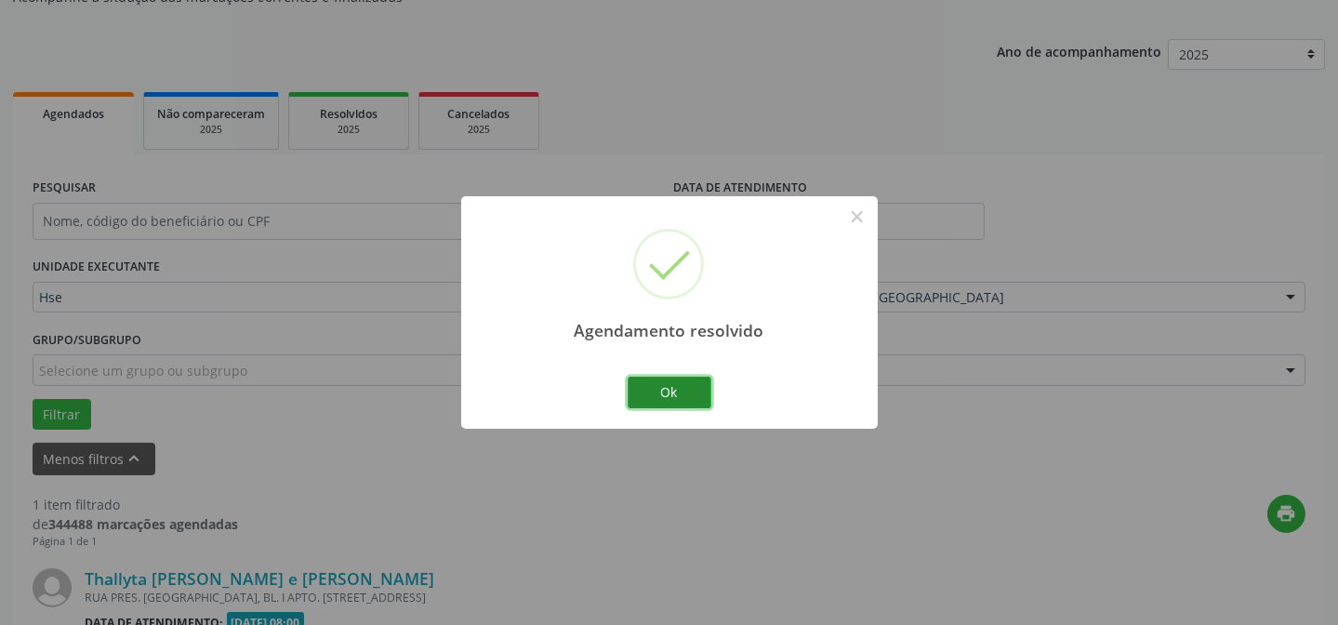
click at [706, 386] on button "Ok" at bounding box center [670, 393] width 84 height 32
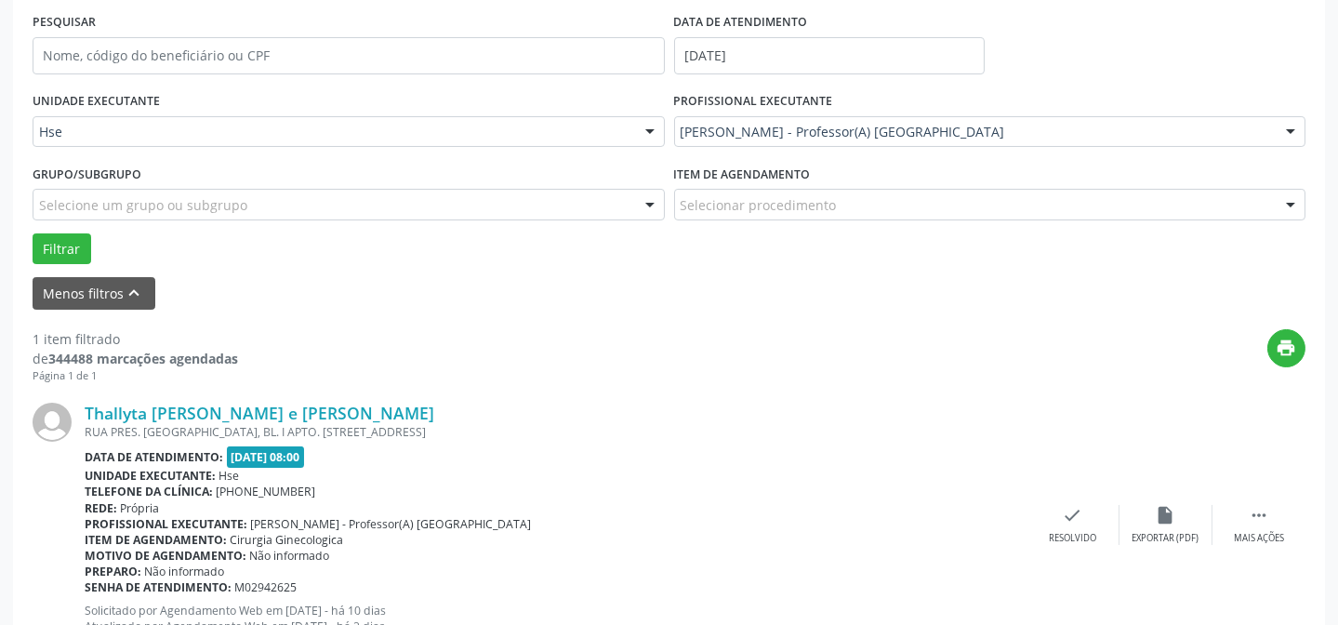
scroll to position [354, 0]
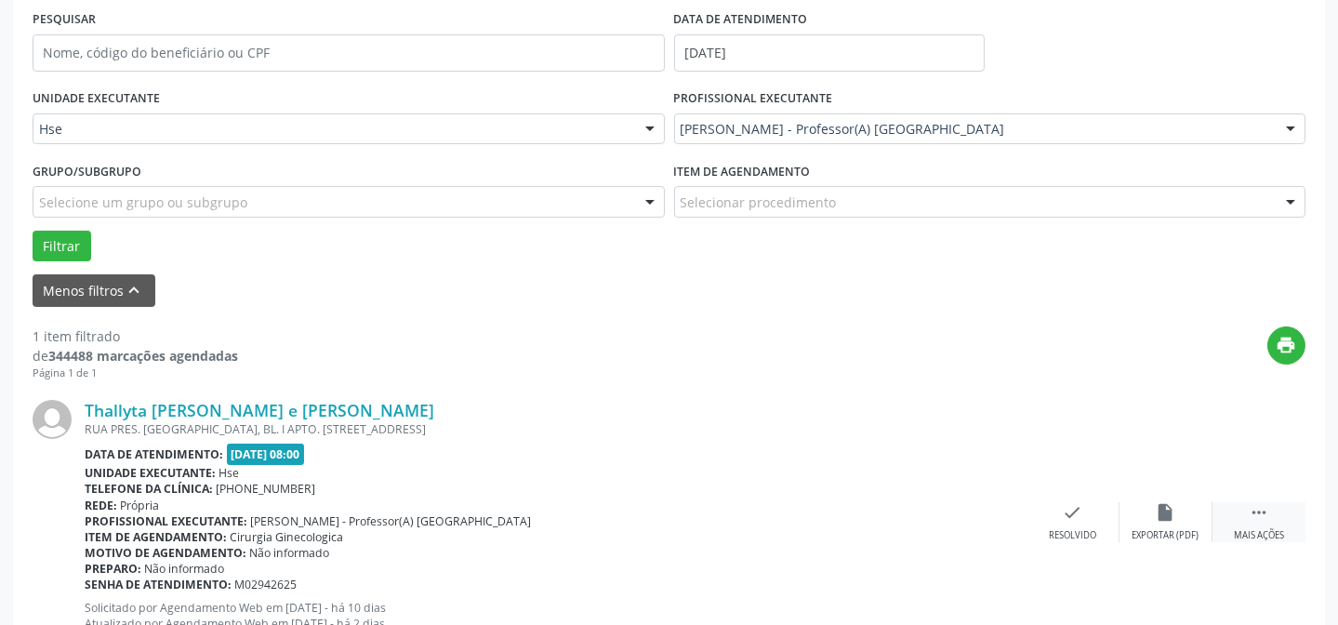
click at [1267, 521] on div " Mais ações" at bounding box center [1259, 522] width 93 height 40
click at [1173, 515] on icon "alarm_off" at bounding box center [1166, 512] width 20 height 20
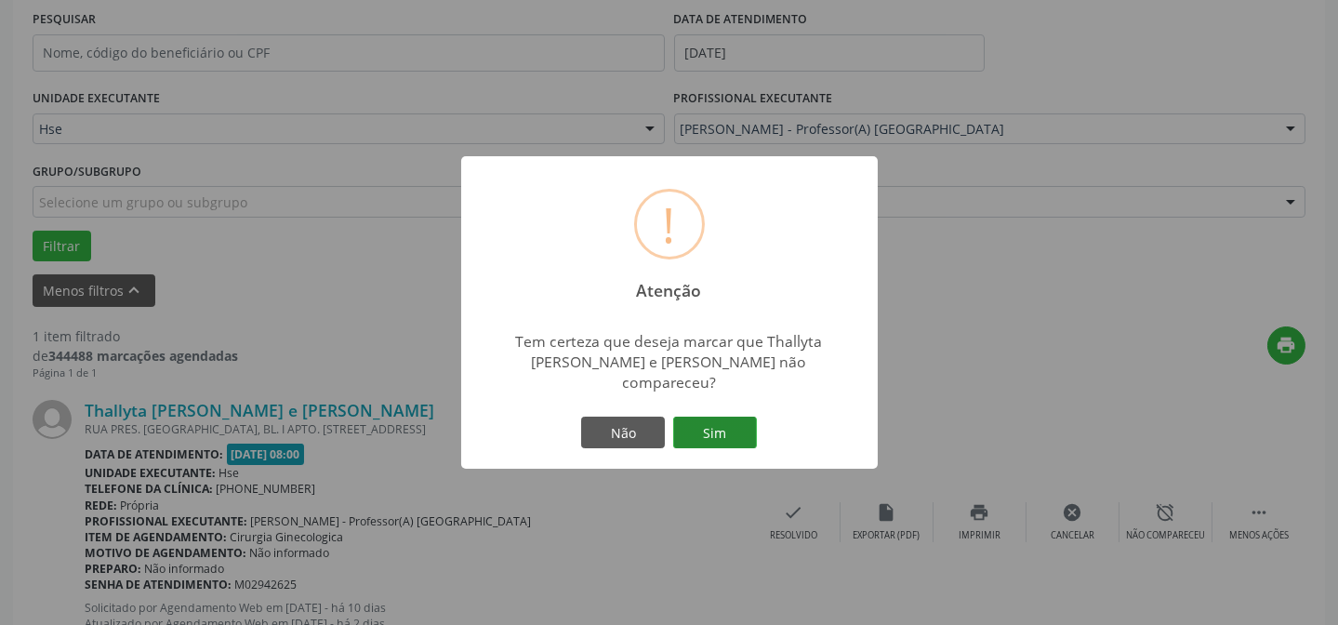
click at [685, 428] on button "Sim" at bounding box center [715, 433] width 84 height 32
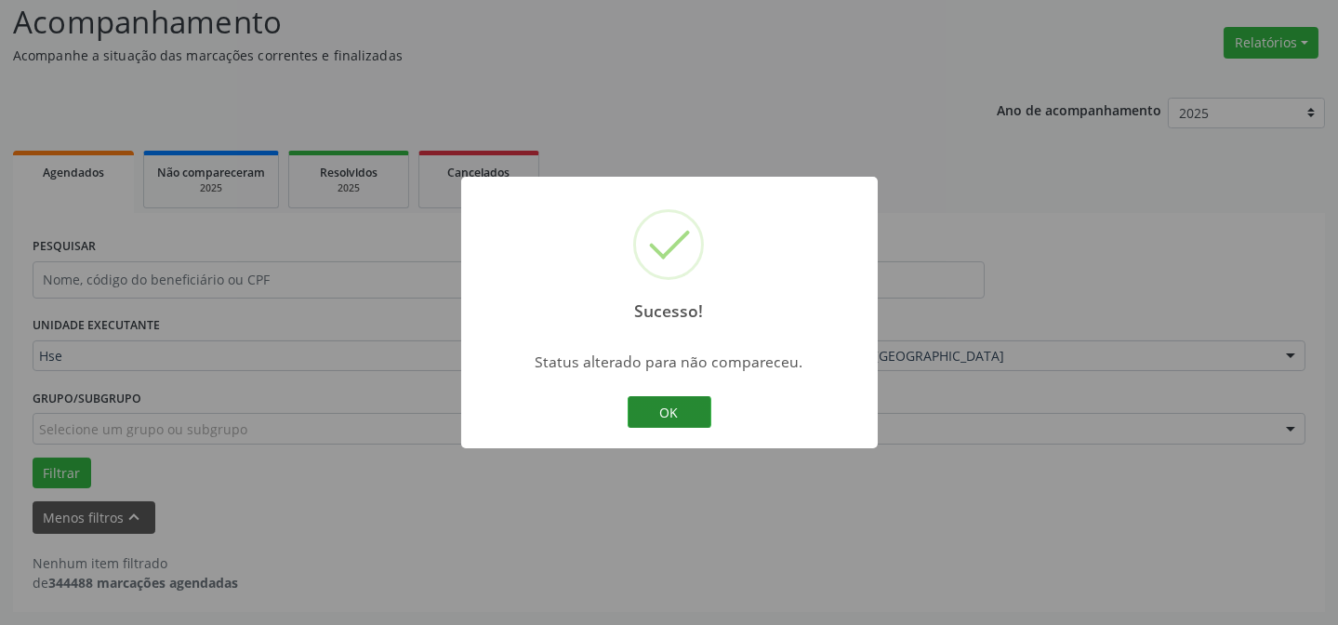
scroll to position [126, 0]
click at [689, 411] on button "OK" at bounding box center [670, 412] width 84 height 32
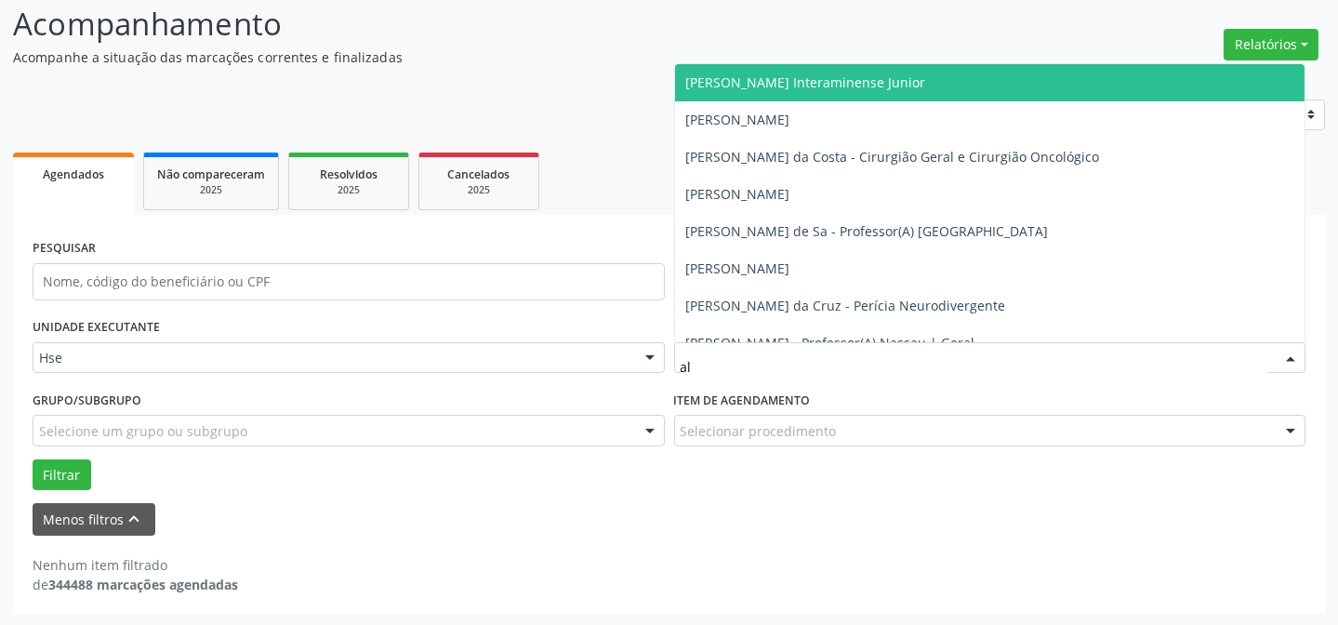
type input "ali"
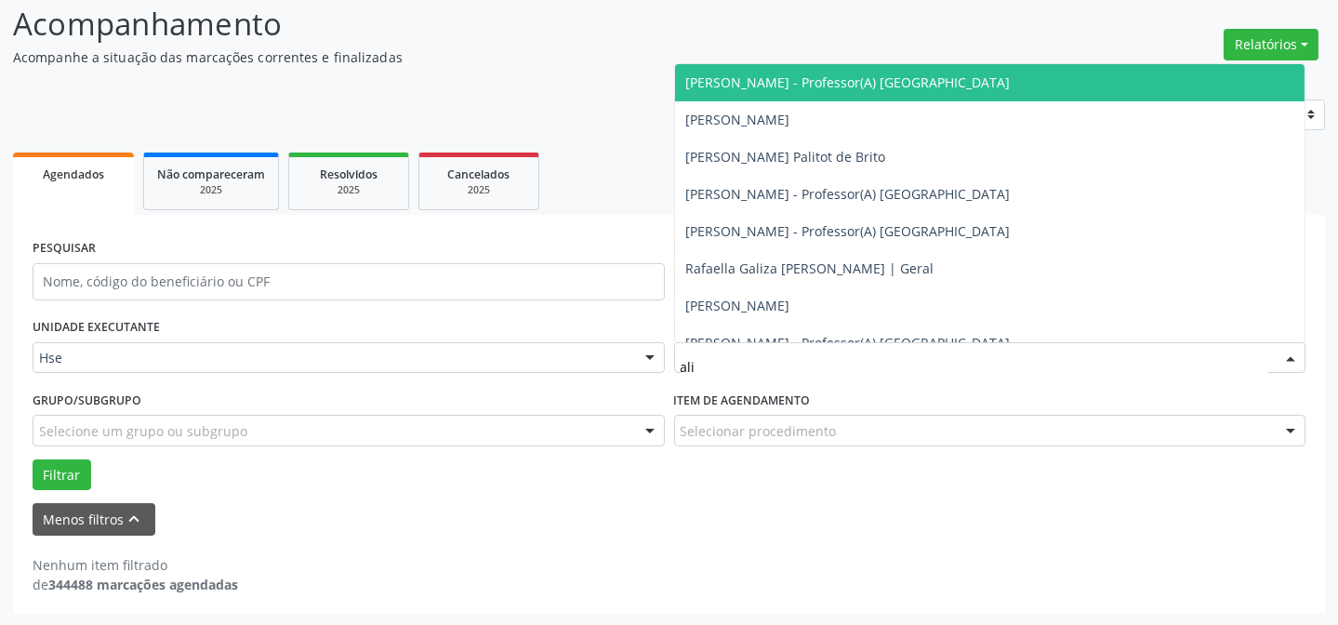
click at [783, 85] on span "[PERSON_NAME] - Professor(A) [GEOGRAPHIC_DATA]" at bounding box center [848, 82] width 325 height 18
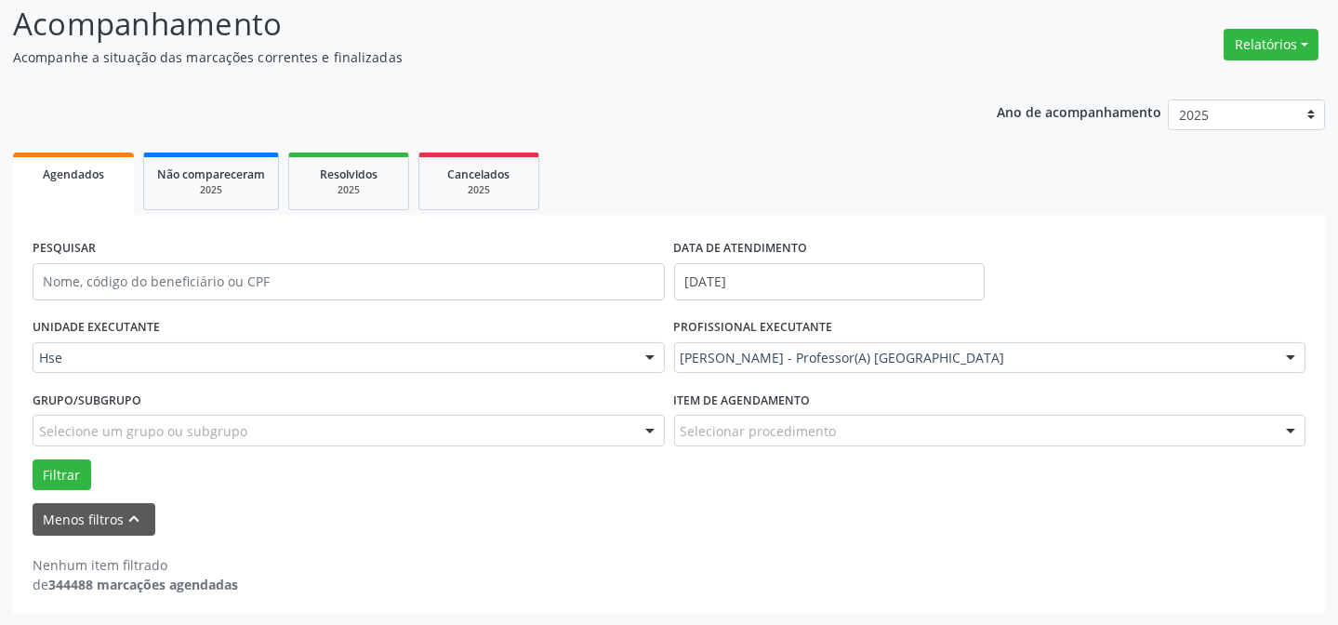
click at [30, 467] on div "Filtrar" at bounding box center [669, 475] width 1282 height 32
click at [41, 473] on button "Filtrar" at bounding box center [62, 475] width 59 height 32
